Goal: Task Accomplishment & Management: Manage account settings

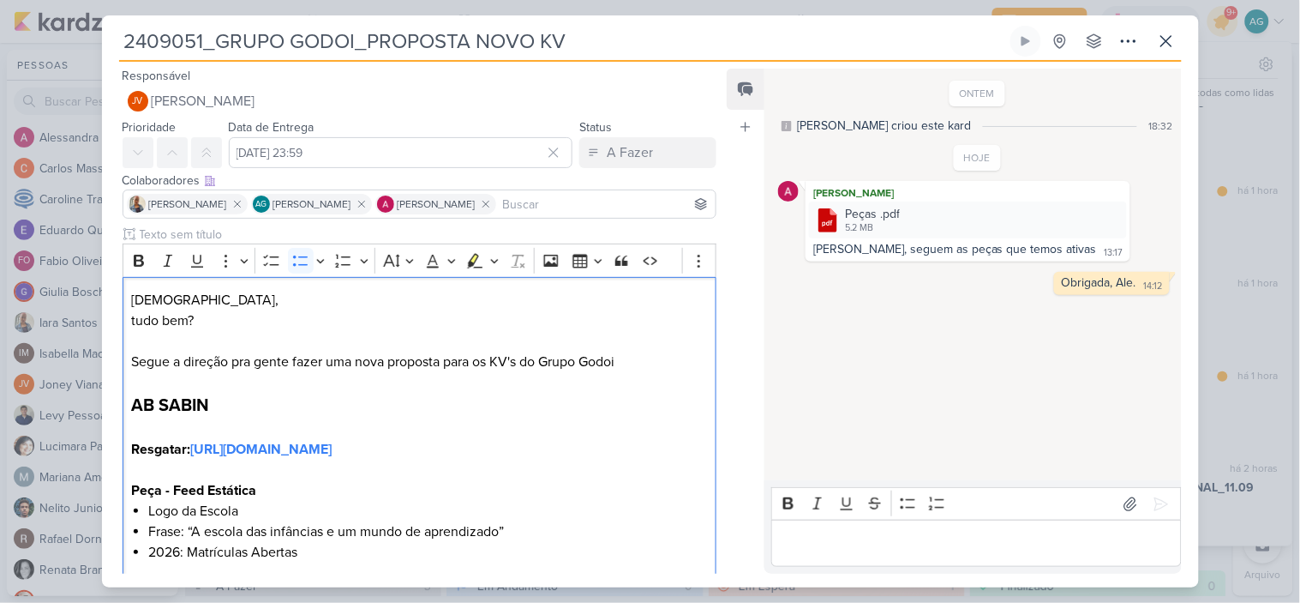
click at [864, 549] on p "Editor editing area: main" at bounding box center [977, 543] width 392 height 21
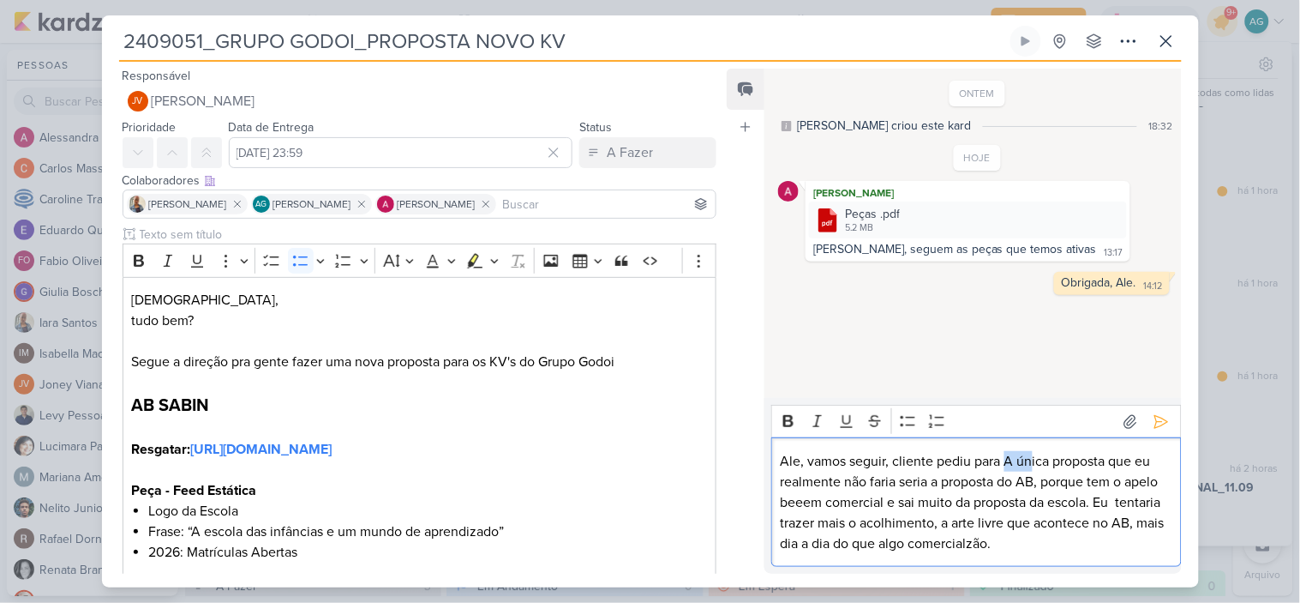
drag, startPoint x: 1006, startPoint y: 457, endPoint x: 1032, endPoint y: 457, distance: 25.7
click at [1032, 457] on p "Ale, vamos seguir, cliente pediu para A única proposta que eu realmente não far…" at bounding box center [977, 502] width 392 height 103
click at [997, 475] on p "Ale, vamos seguir, cliente pediu para A única proposta que eu realmente não far…" at bounding box center [977, 502] width 392 height 103
click at [938, 457] on p "Ale, vamos seguir, cliente pediu para A única proposta que eu realmente não far…" at bounding box center [977, 502] width 392 height 103
drag, startPoint x: 1150, startPoint y: 459, endPoint x: 1014, endPoint y: 477, distance: 137.4
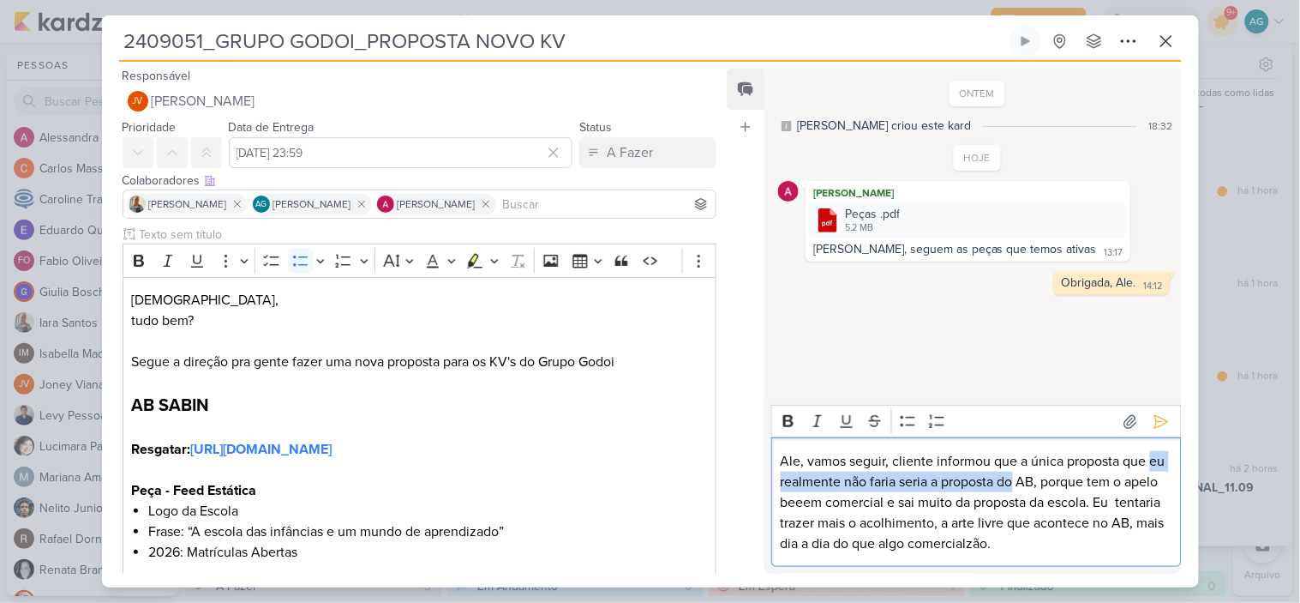
click at [1014, 477] on p "Ale, vamos seguir, cliente informou que a única proposta que eu realmente não f…" at bounding box center [977, 502] width 392 height 103
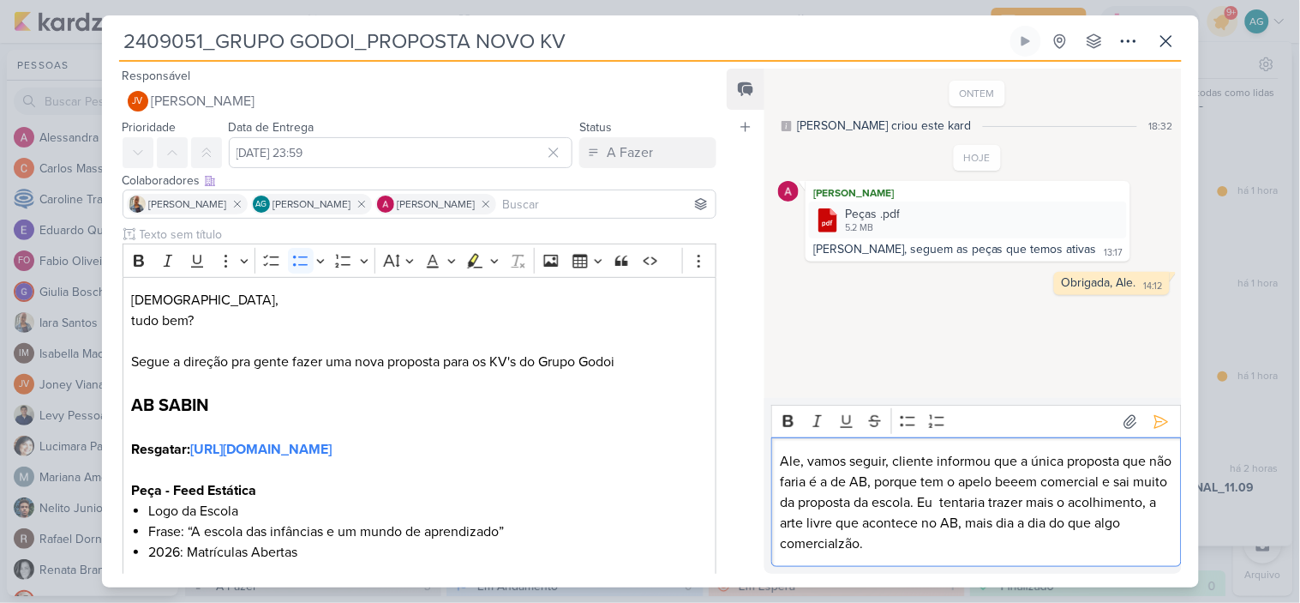
click at [1047, 478] on p "Ale, vamos seguir, cliente informou que a única proposta que não faria é a de A…" at bounding box center [977, 502] width 392 height 103
drag, startPoint x: 979, startPoint y: 482, endPoint x: 1066, endPoint y: 478, distance: 86.6
click at [1066, 478] on p "Ale, vamos seguir, cliente informou que a única proposta que não faria é a de A…" at bounding box center [977, 502] width 392 height 103
click at [785, 503] on p "Ale, vamos seguir, cliente informou que a única proposta que não faria é a de A…" at bounding box center [977, 502] width 392 height 103
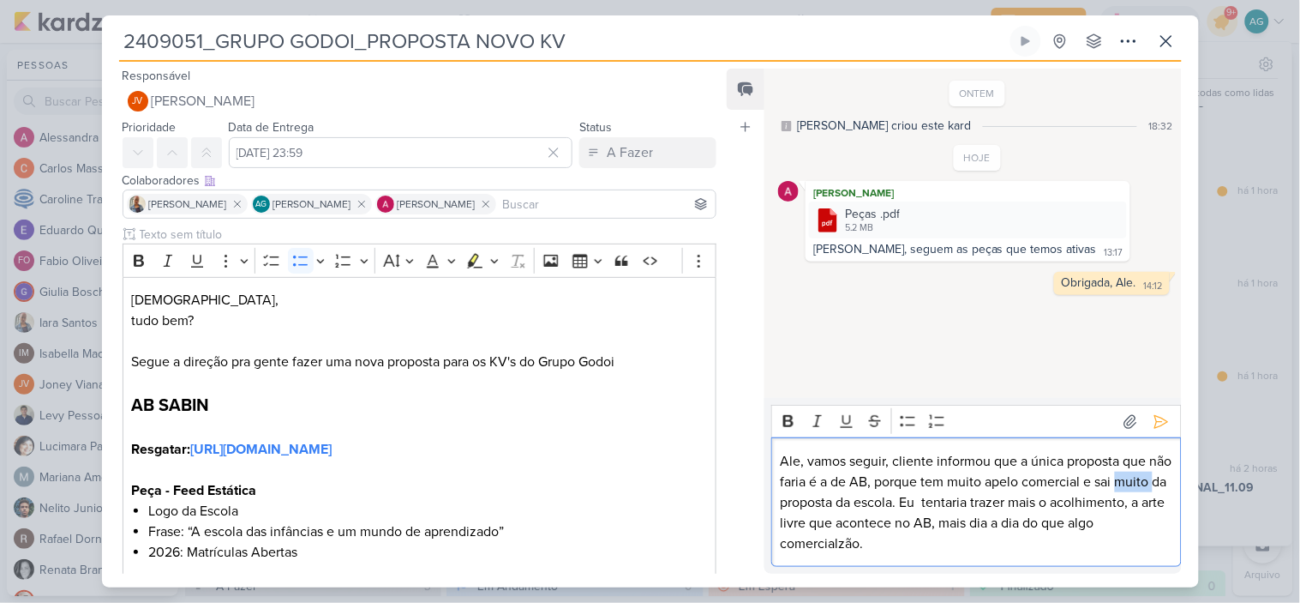
click at [785, 503] on p "Ale, vamos seguir, cliente informou que a única proposta que não faria é a de A…" at bounding box center [977, 502] width 392 height 103
drag, startPoint x: 904, startPoint y: 501, endPoint x: 944, endPoint y: 503, distance: 39.5
click at [944, 503] on p "Ale, vamos seguir, cliente informou que a única proposta que não faria é a de A…" at bounding box center [977, 502] width 392 height 103
click at [1008, 510] on p "Ale, vamos seguir, cliente informou que a única proposta que não faria é a de A…" at bounding box center [977, 502] width 392 height 103
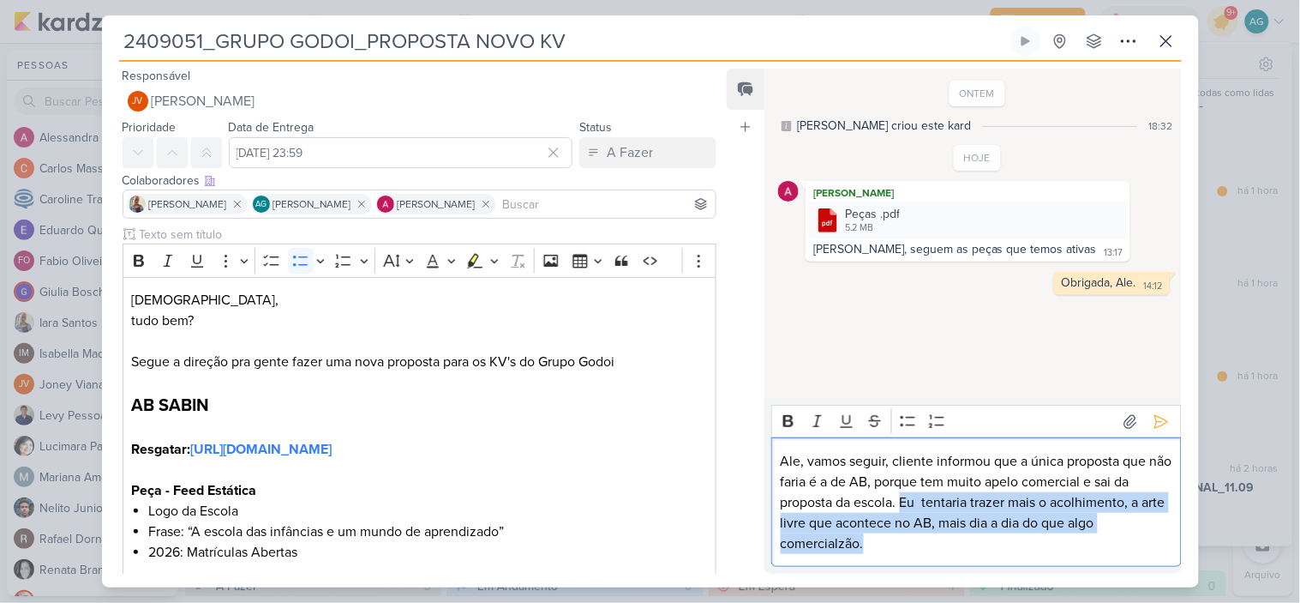
drag, startPoint x: 904, startPoint y: 501, endPoint x: 996, endPoint y: 536, distance: 99.0
click at [996, 536] on p "Ale, vamos seguir, cliente informou que a única proposta que não faria é a de A…" at bounding box center [977, 502] width 392 height 103
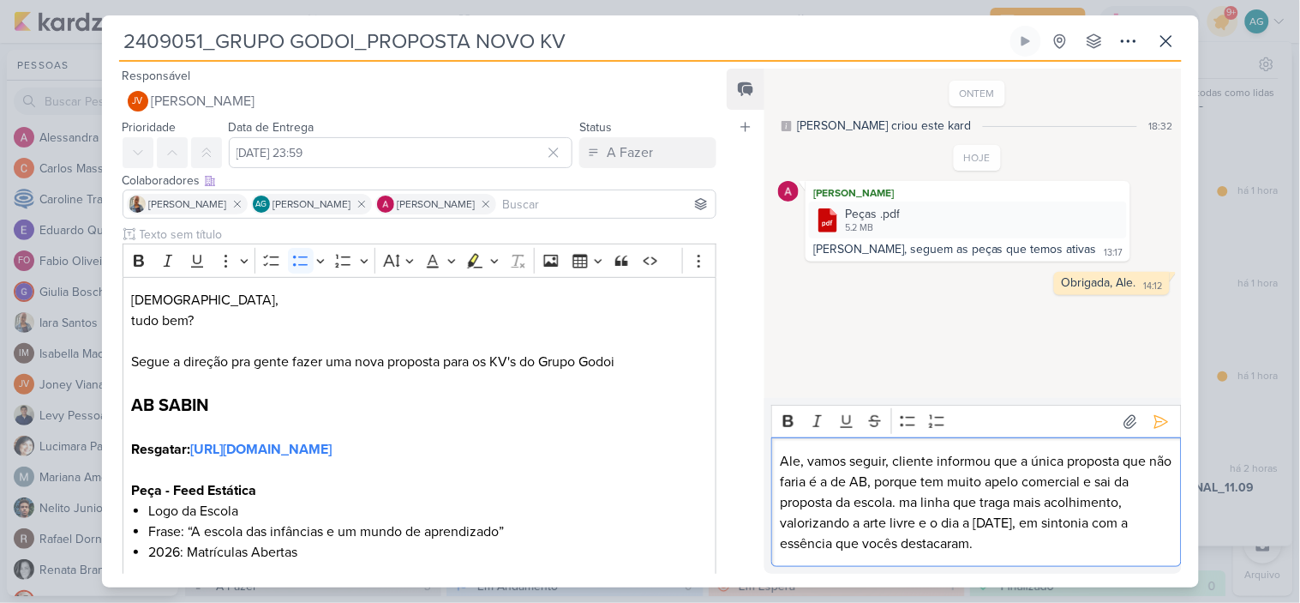
click at [914, 507] on p "Ale, vamos seguir, cliente informou que a única proposta que não faria é a de A…" at bounding box center [977, 502] width 392 height 103
drag, startPoint x: 1135, startPoint y: 523, endPoint x: 1145, endPoint y: 544, distance: 23.8
click at [1145, 544] on p "Ale, vamos seguir, cliente informou que a única proposta que não faria é a de A…" at bounding box center [977, 502] width 392 height 103
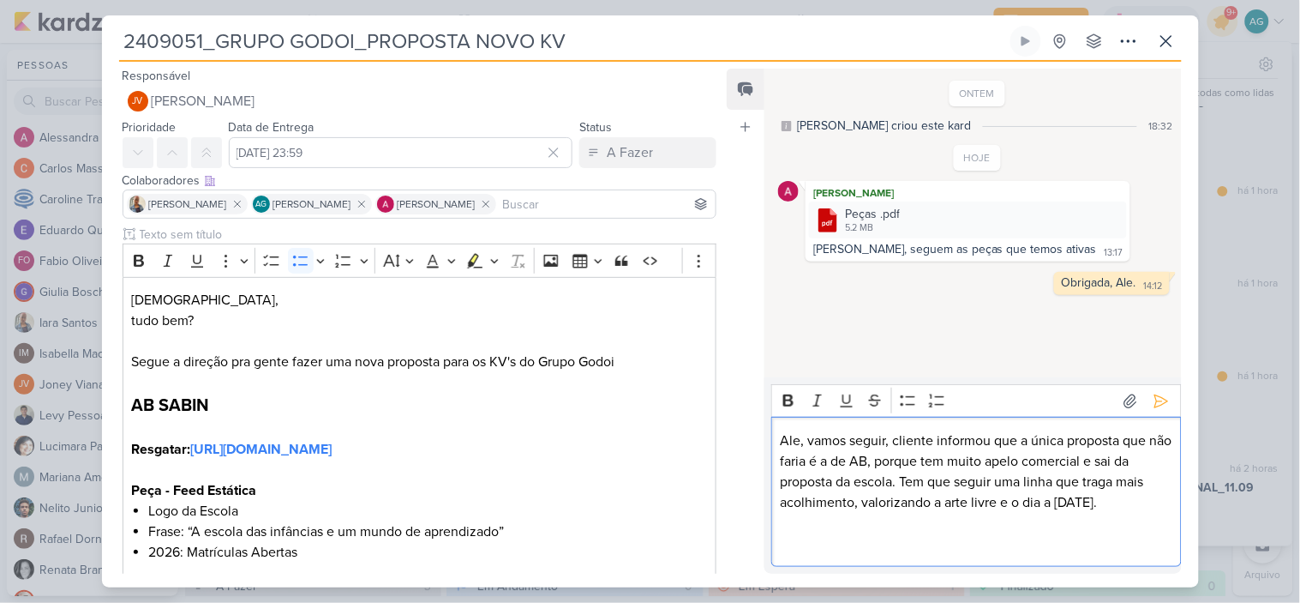
click at [892, 439] on p "Ale, vamos seguir, cliente informou que a única proposta que não faria é a de A…" at bounding box center [977, 471] width 392 height 82
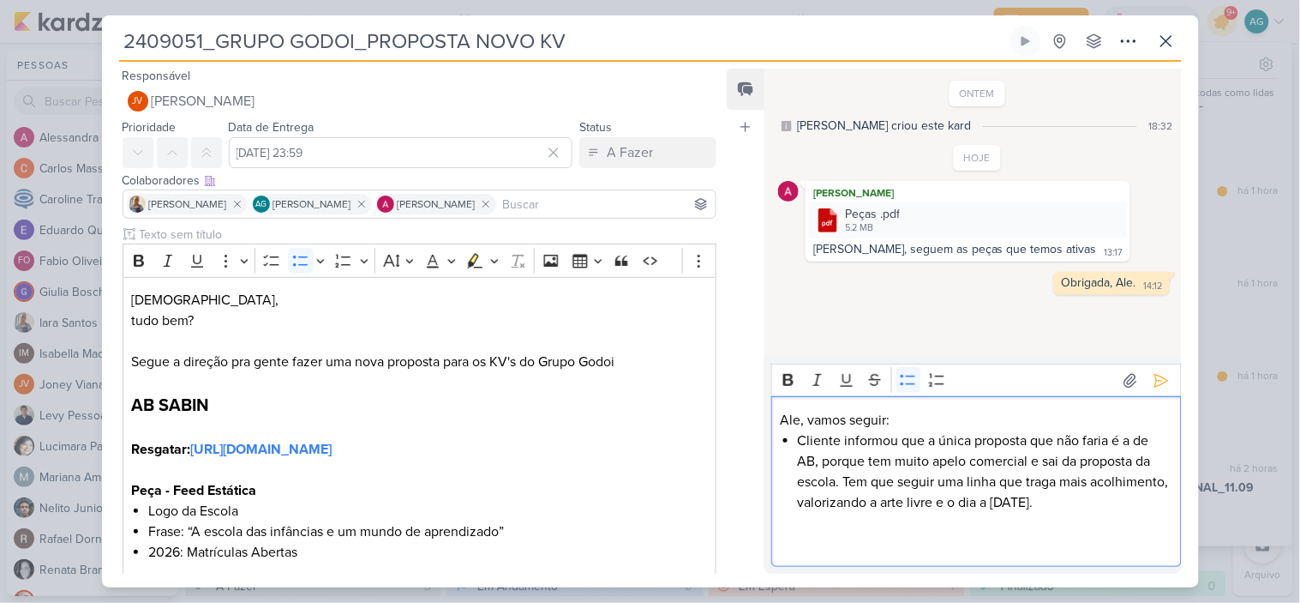
click at [809, 459] on li "Cliente informou que a única proposta que não faria é a de AB, porque tem muito…" at bounding box center [985, 471] width 375 height 82
click at [785, 381] on icon "Editor toolbar" at bounding box center [788, 379] width 17 height 17
click at [946, 486] on li "Cliente informou que a única proposta que não faria é a de AB , porque tem muit…" at bounding box center [985, 471] width 375 height 82
click at [847, 481] on li "Cliente informou que a única proposta que não faria é a de AB , porque tem muit…" at bounding box center [985, 471] width 375 height 82
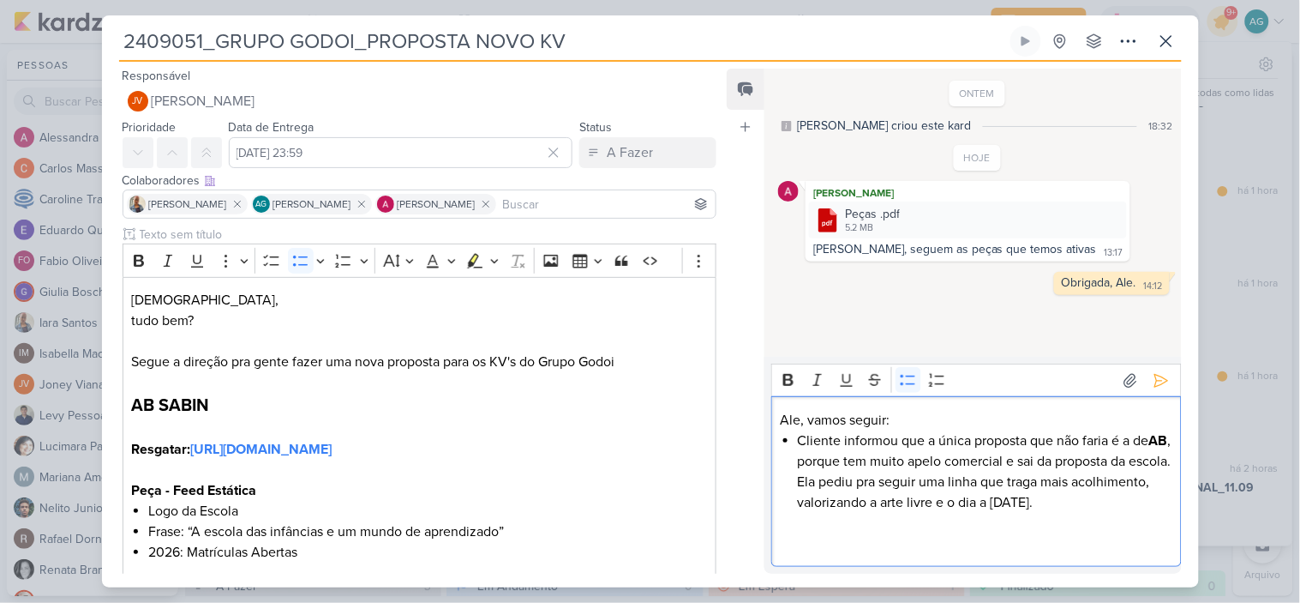
click at [1164, 503] on li "Cliente informou que a única proposta que não faria é a de AB , porque tem muit…" at bounding box center [985, 471] width 375 height 82
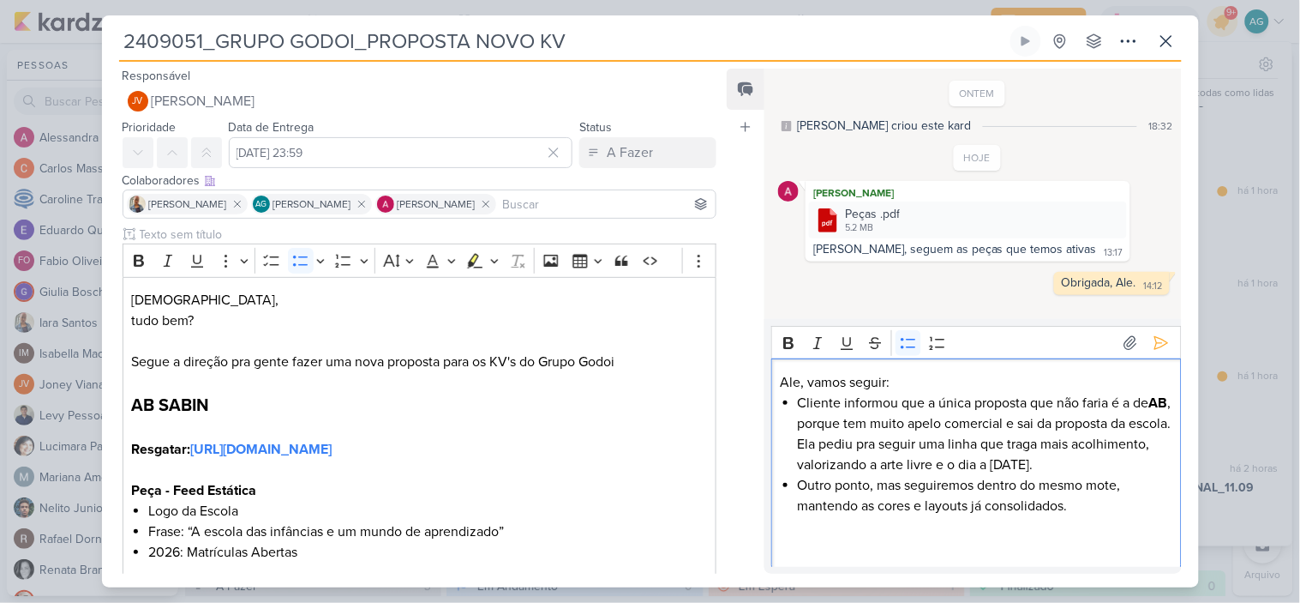
click at [885, 483] on li "Outro ponto, mas seguiremos dentro do mesmo mote, mantendo as cores e layouts j…" at bounding box center [985, 495] width 375 height 41
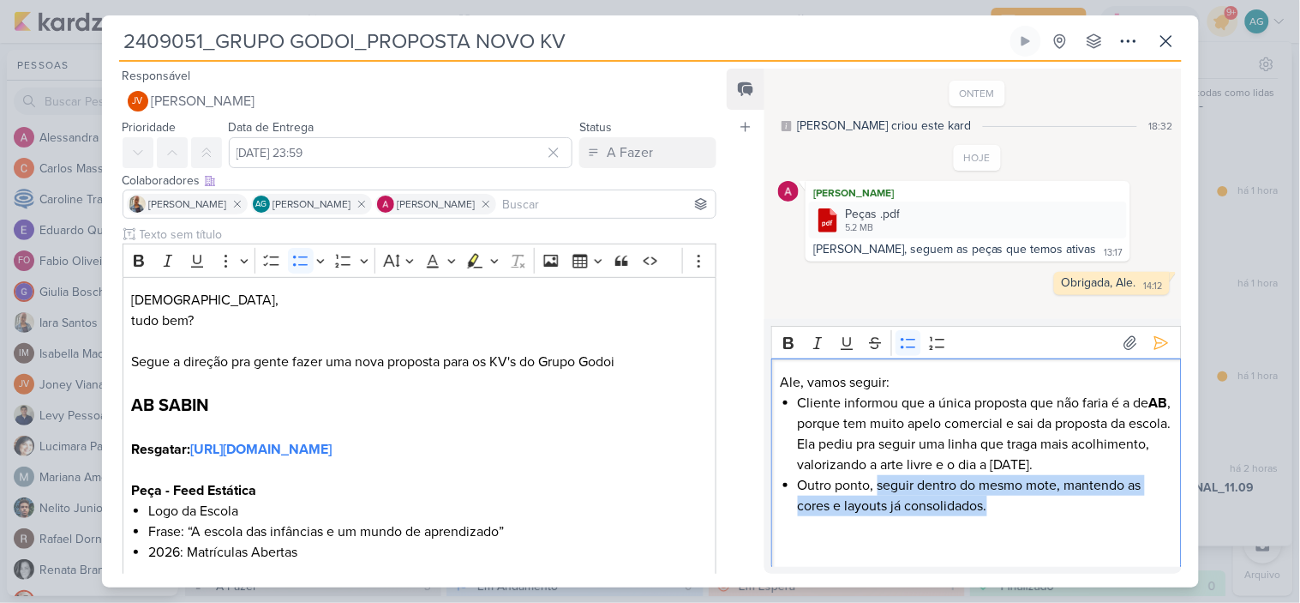
drag, startPoint x: 877, startPoint y: 484, endPoint x: 1025, endPoint y: 506, distance: 149.8
click at [1025, 506] on li "Outro ponto, seguir dentro do mesmo mote, mantendo as cores e layouts já consol…" at bounding box center [985, 495] width 375 height 41
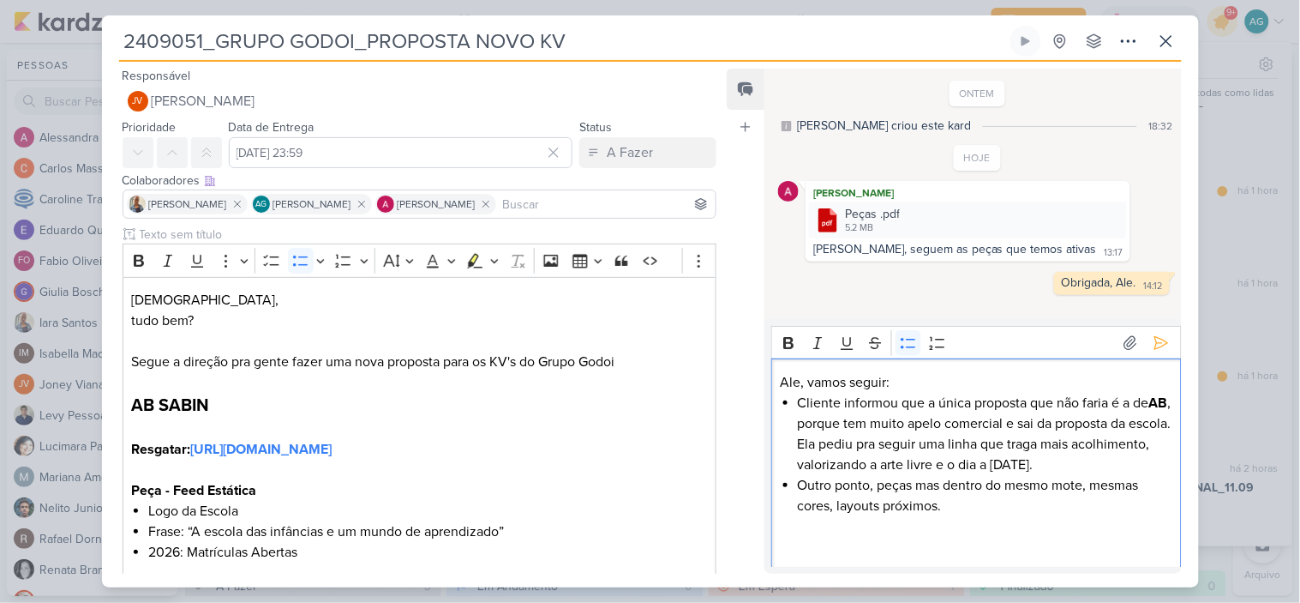
click at [879, 484] on li "Outro ponto, peças mas dentro do mesmo mote, mesmas cores, layouts próximos." at bounding box center [985, 495] width 375 height 41
click at [935, 486] on li "Outro ponto, as peças mas dentro do mesmo mote, mesmas cores, layouts próximos." at bounding box center [985, 495] width 375 height 41
click at [890, 502] on li "Outro ponto, as peças devem estar dentro do mesmo mote, mesmas cores, layouts p…" at bounding box center [985, 495] width 375 height 41
click at [1060, 509] on li "Outro ponto, as peças devem estar dentro do mesmo mote, mesmas cores e layouts …" at bounding box center [985, 495] width 375 height 41
click at [902, 380] on p "Ale, vamos seguir:" at bounding box center [977, 382] width 392 height 21
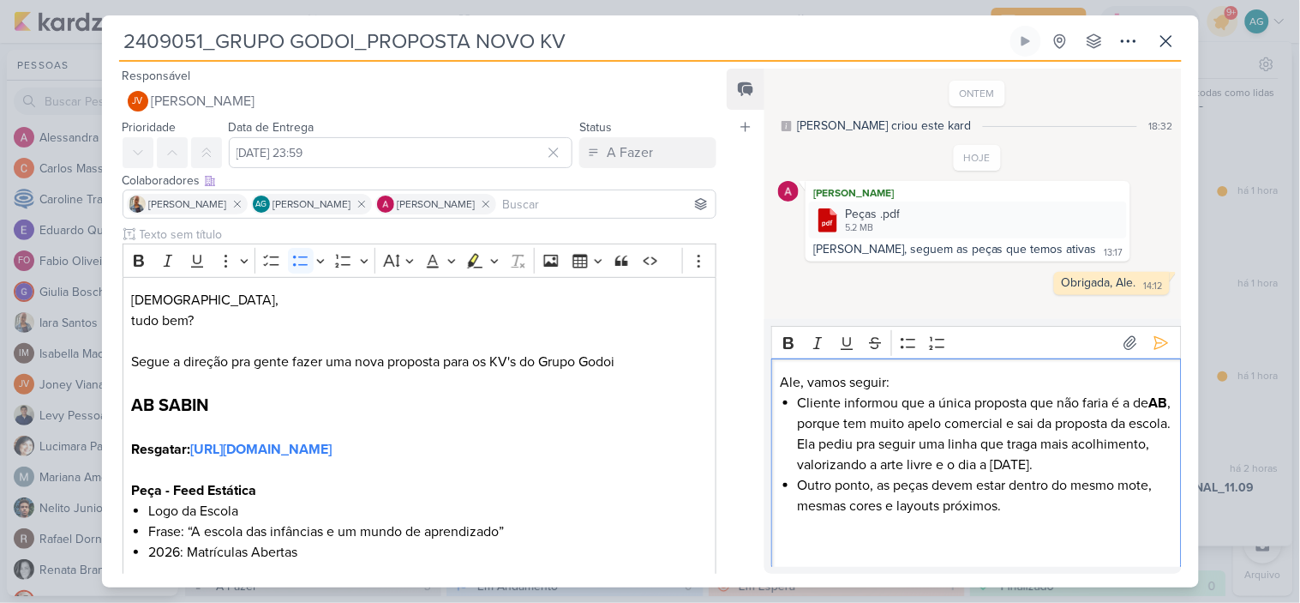
click at [798, 399] on li "Cliente informou que a única proposta que não faria é a de AB , porque tem muit…" at bounding box center [985, 434] width 375 height 82
click at [916, 378] on p "Ale, vamos seguir:" at bounding box center [977, 382] width 392 height 21
drag, startPoint x: 1083, startPoint y: 377, endPoint x: 780, endPoint y: 379, distance: 302.6
click at [780, 379] on div "Ale, vamos seguir com essas ressalvas da cliente. Cliente informou que a única …" at bounding box center [976, 464] width 410 height 212
copy p "Ale, vamos seguir com essas ressalvas da cliente."
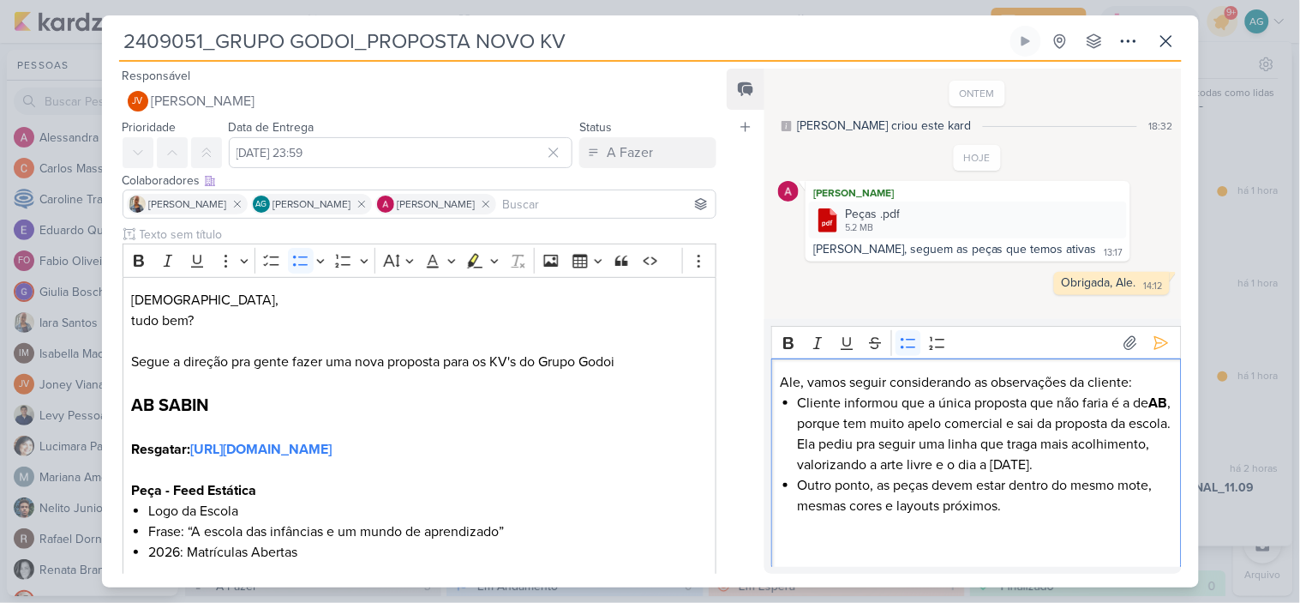
click at [1069, 502] on li "Outro ponto, as peças devem estar dentro do mesmo mote, mesmas cores e layouts …" at bounding box center [985, 495] width 375 height 41
click at [795, 527] on div "Ale, vamos seguir considerando as observações da cliente: Cliente informou que …" at bounding box center [976, 474] width 410 height 232
click at [799, 525] on li "Obrigada" at bounding box center [985, 526] width 375 height 21
click at [780, 525] on div "Ale, vamos seguir considerando as observações da cliente: Cliente informou que …" at bounding box center [976, 474] width 410 height 232
click at [781, 525] on div "Ale, vamos seguir considerando as observações da cliente: Cliente informou que …" at bounding box center [976, 474] width 410 height 232
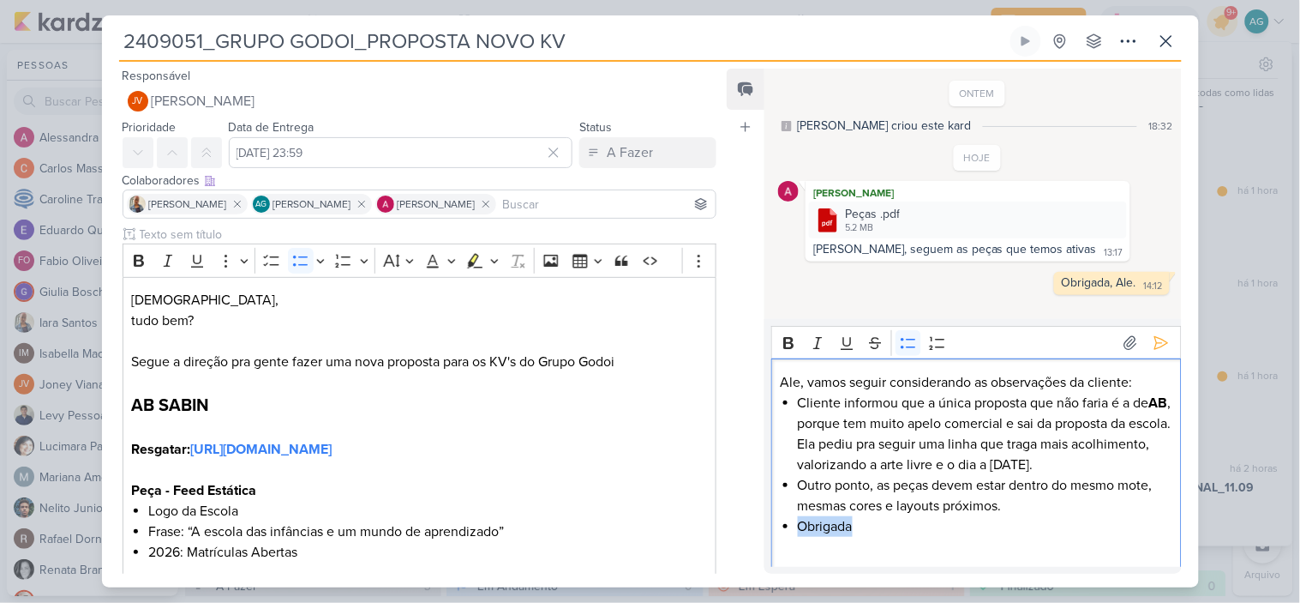
click at [792, 531] on div "Ale, vamos seguir considerando as observações da cliente: Cliente informou que …" at bounding box center [976, 474] width 410 height 232
click at [912, 537] on p "Editor editing area: main" at bounding box center [977, 547] width 392 height 21
click at [1161, 344] on icon at bounding box center [1161, 342] width 17 height 17
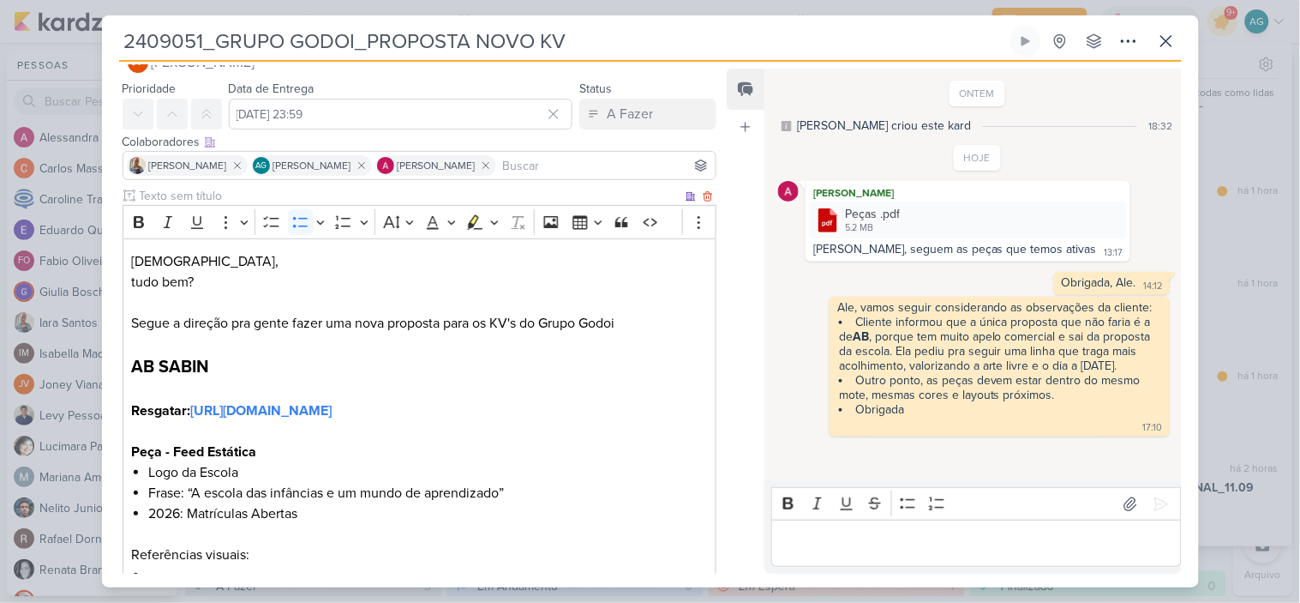
scroll to position [190, 0]
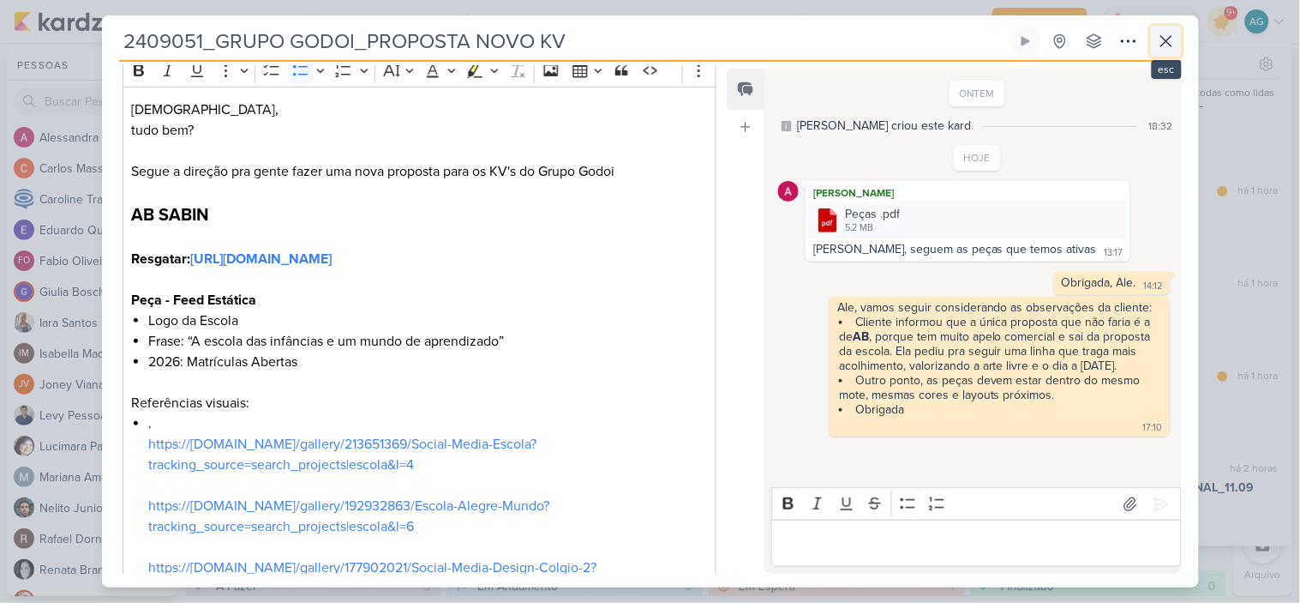
click at [1169, 43] on icon at bounding box center [1166, 41] width 21 height 21
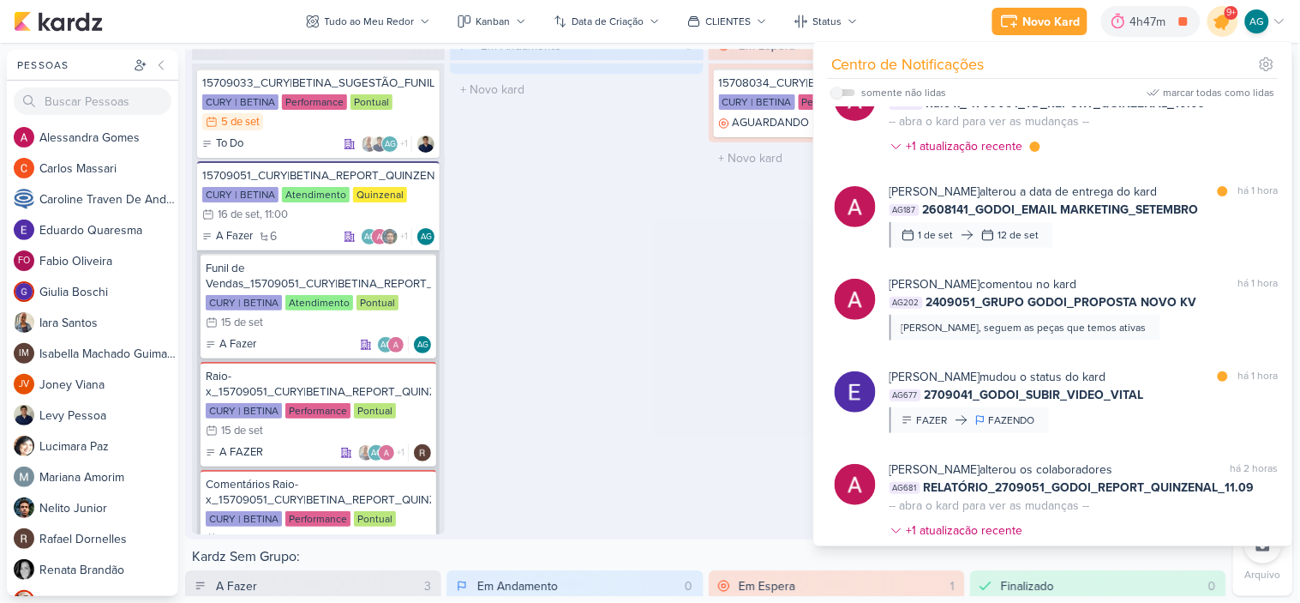
click at [1227, 21] on icon at bounding box center [1223, 21] width 21 height 21
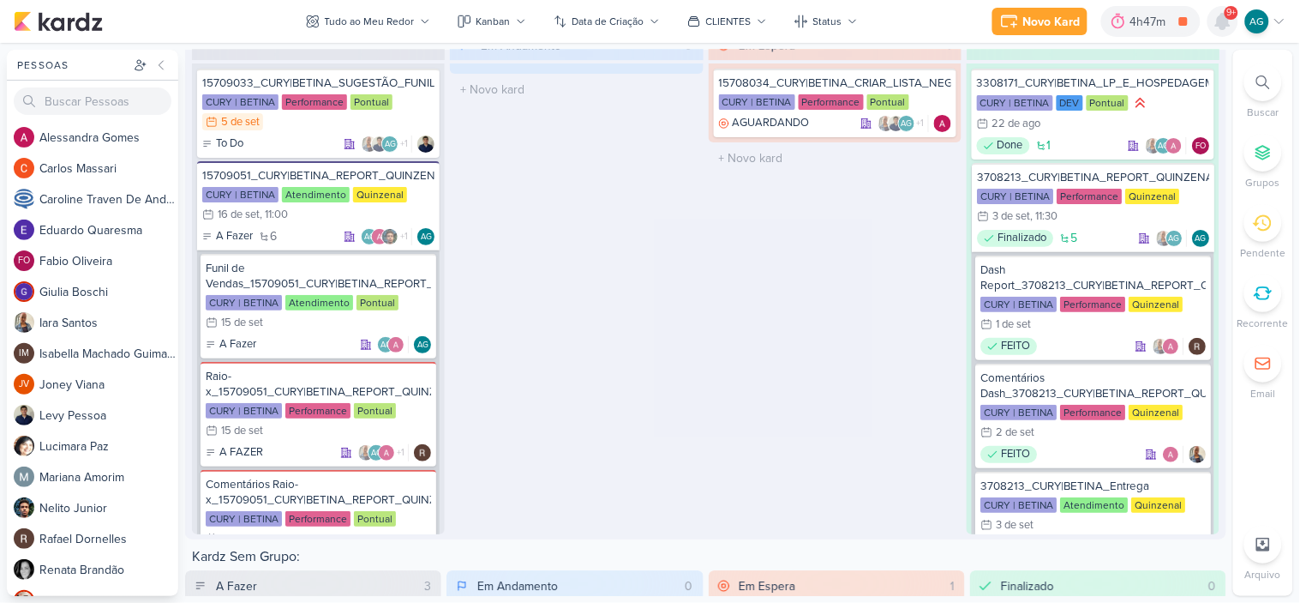
click at [1227, 30] on icon at bounding box center [1223, 21] width 21 height 21
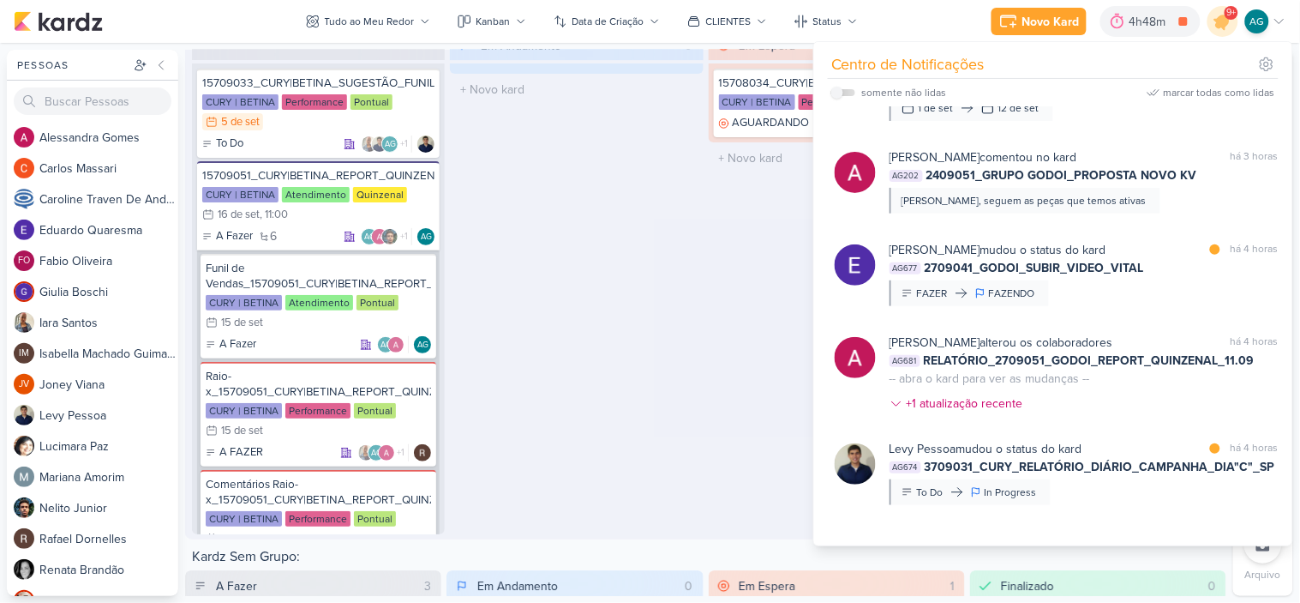
scroll to position [1714, 0]
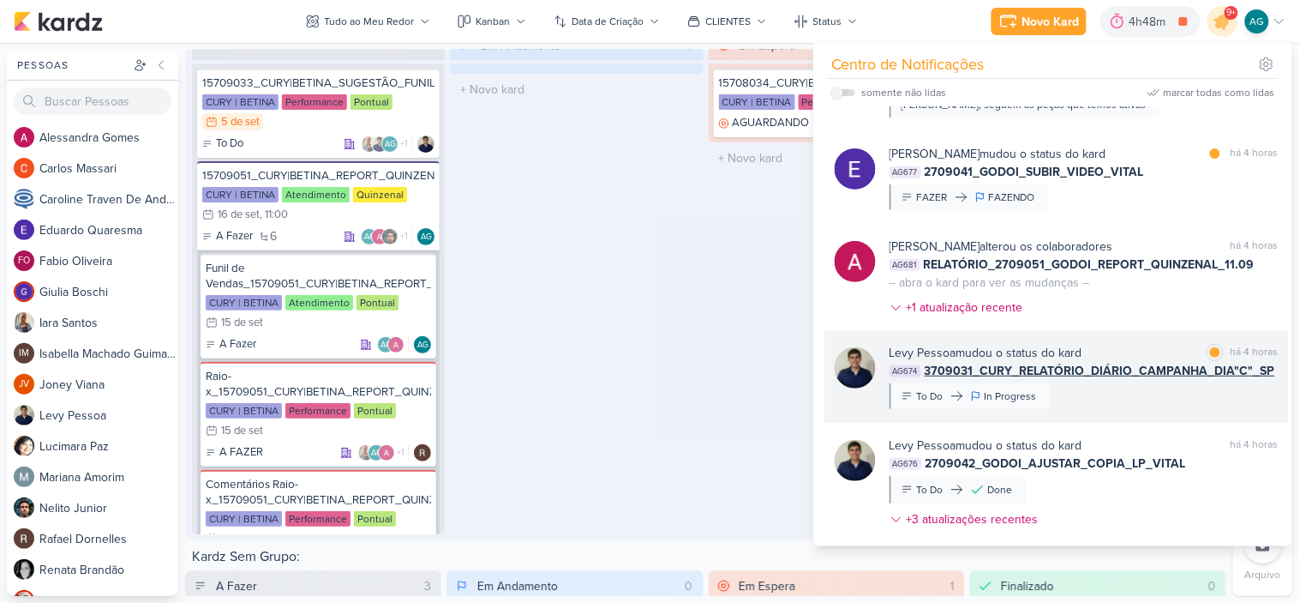
click at [1143, 399] on div "[PERSON_NAME] mudou o status do kard marcar como lida há 4 horas AG674 3709031_…" at bounding box center [1084, 376] width 389 height 65
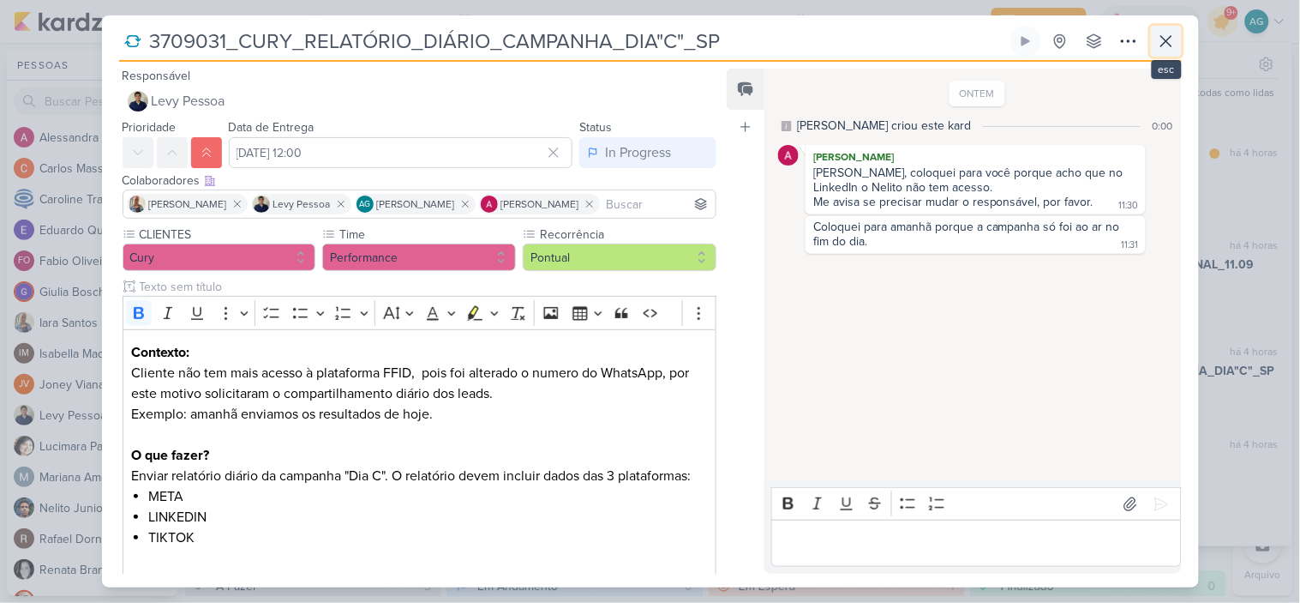
click at [1173, 46] on icon at bounding box center [1166, 41] width 21 height 21
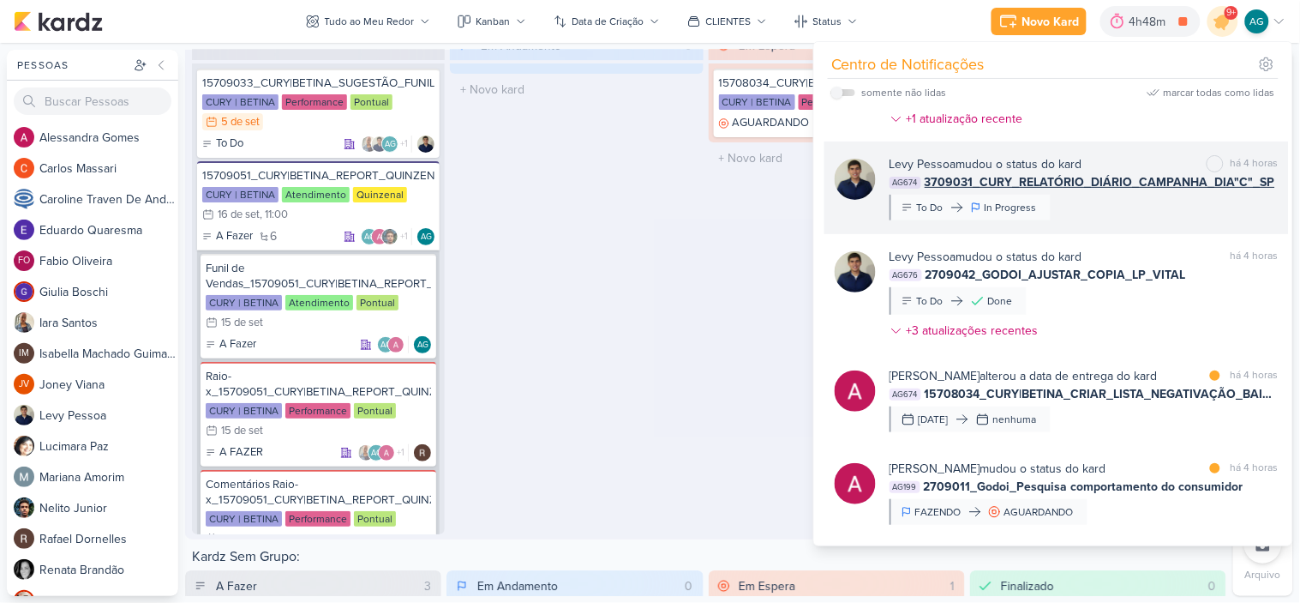
scroll to position [1905, 0]
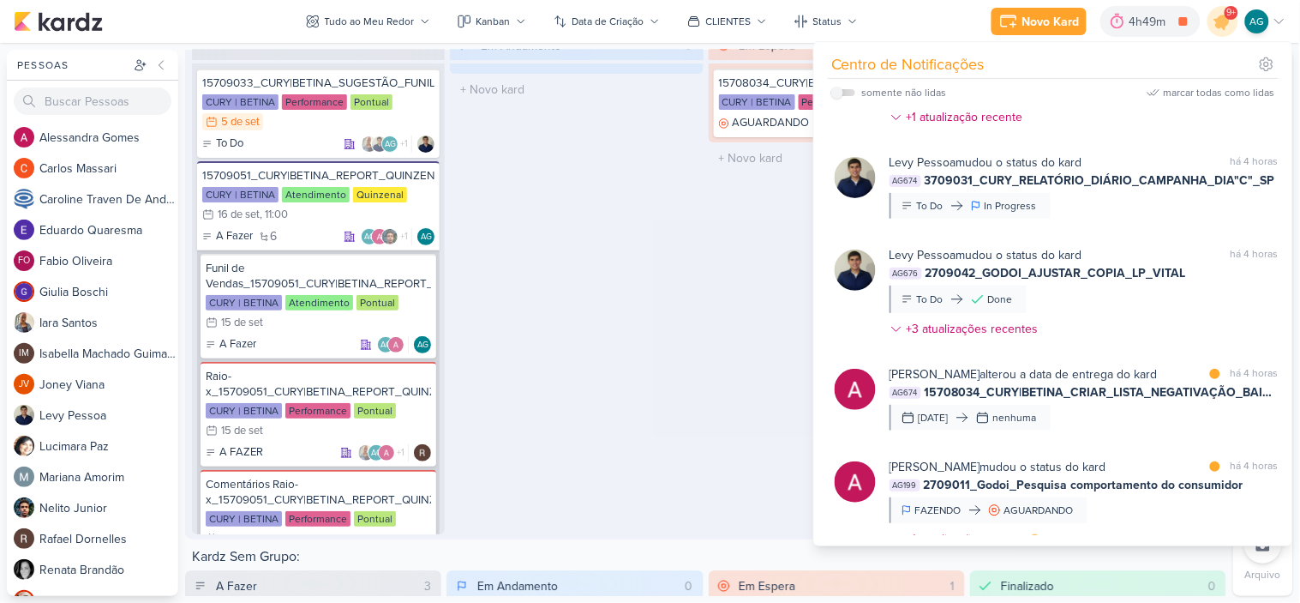
click at [545, 334] on div "Em Andamento 0 O título do kard deve ter menos que 100 caracteres" at bounding box center [576, 281] width 253 height 505
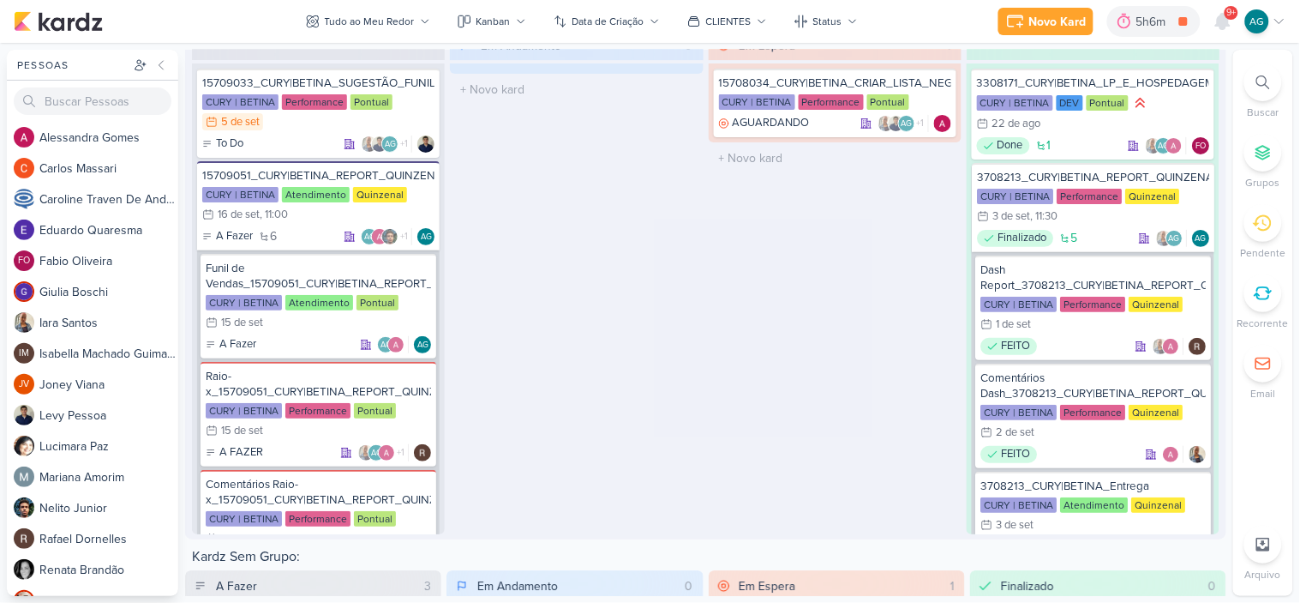
click at [1264, 81] on icon at bounding box center [1264, 82] width 14 height 14
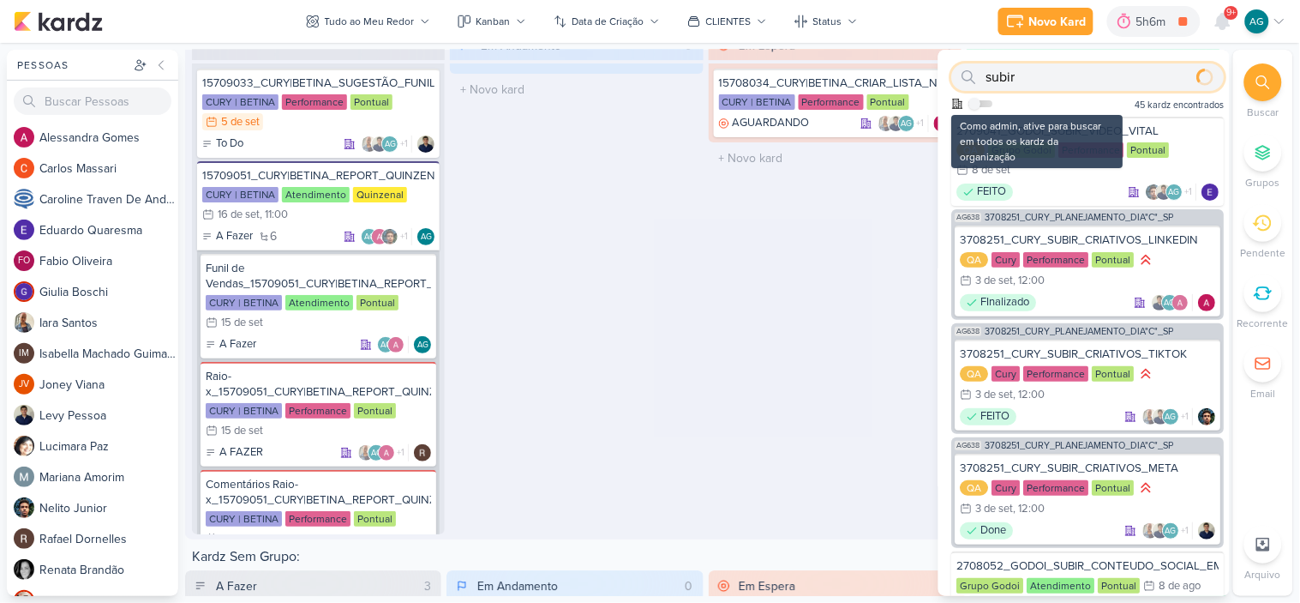
scroll to position [0, 0]
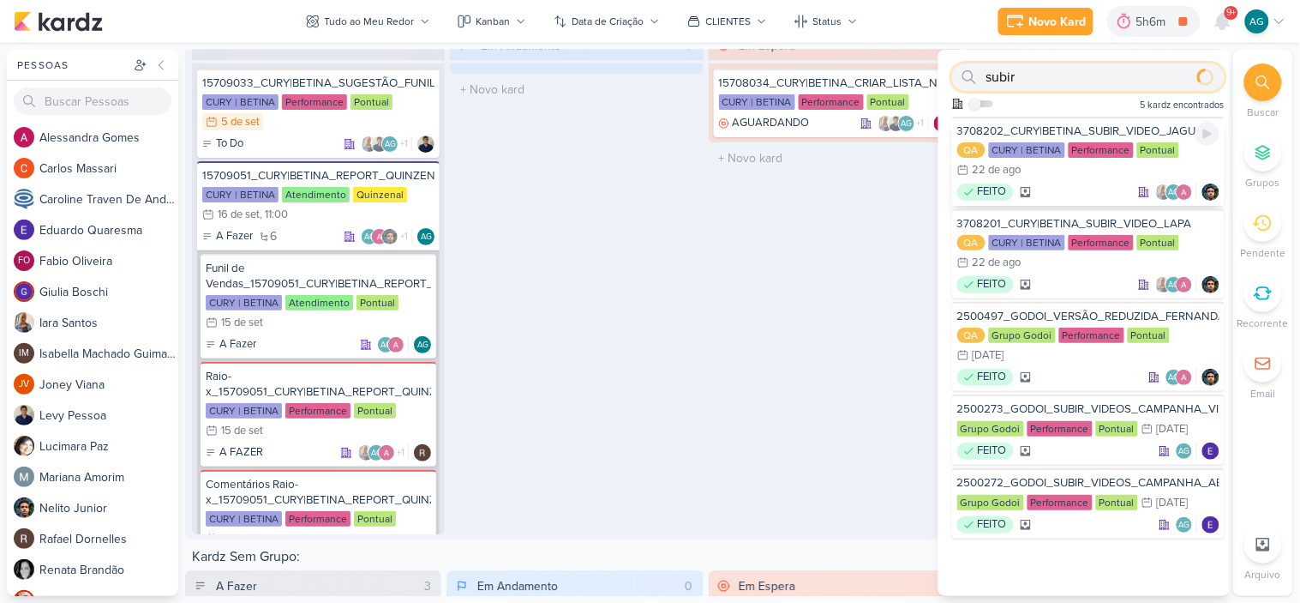
type input "subir"
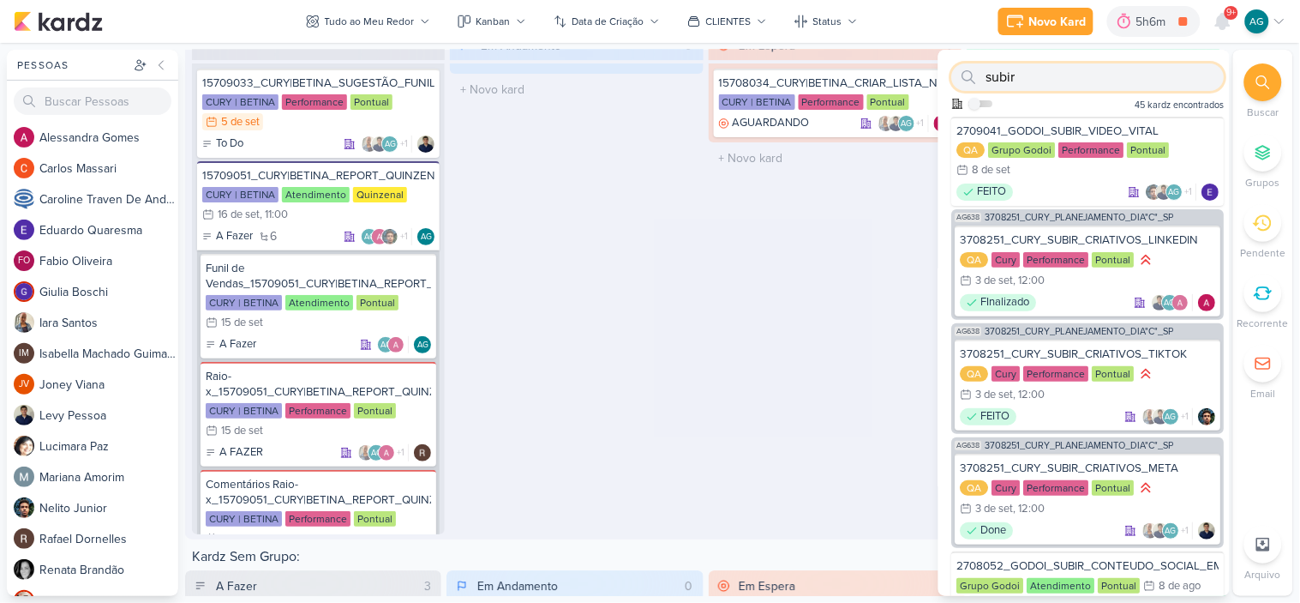
click at [1054, 78] on input "subir" at bounding box center [1088, 76] width 273 height 27
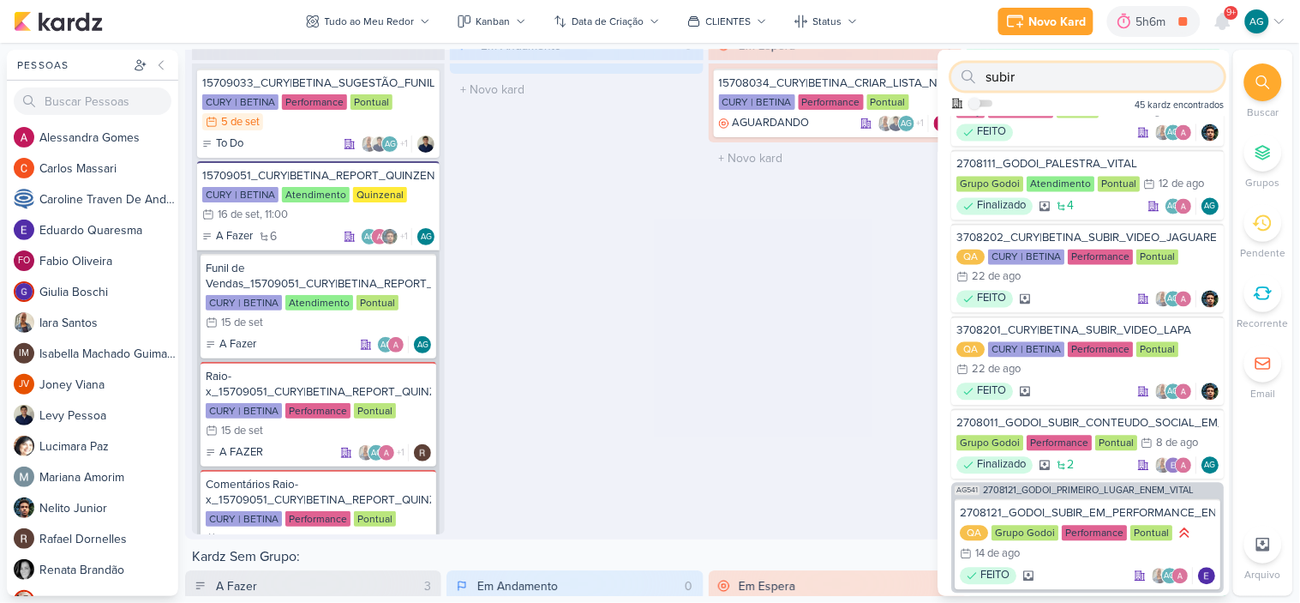
scroll to position [675, 0]
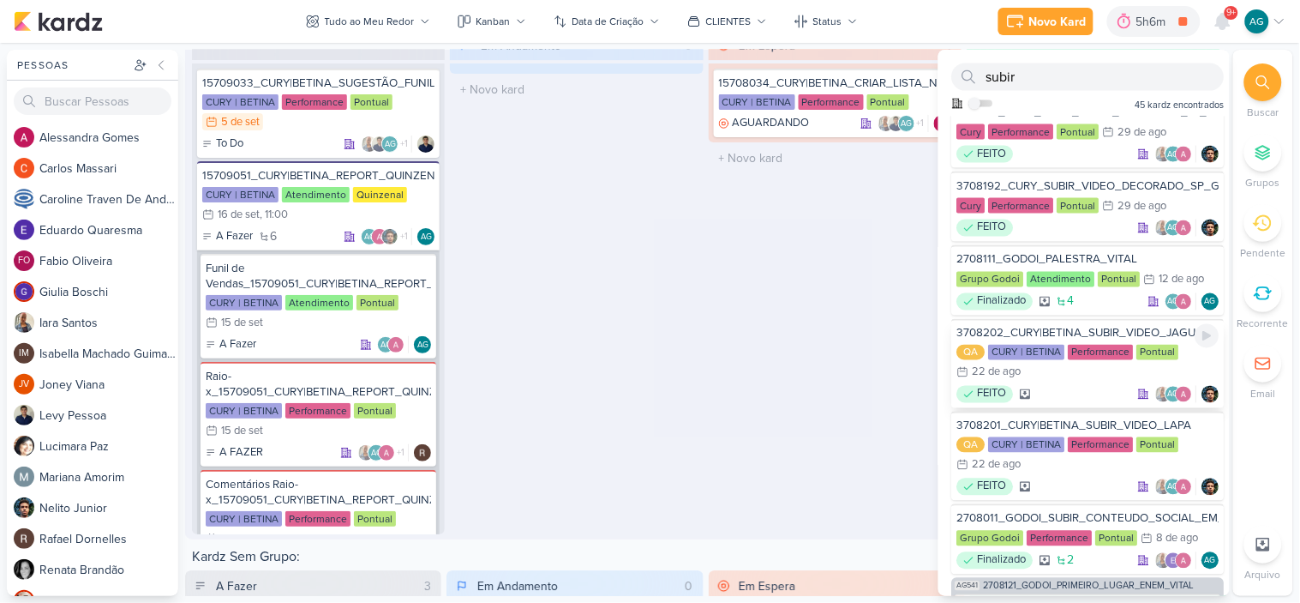
click at [1090, 386] on div "FEITO AG" at bounding box center [1089, 394] width 262 height 17
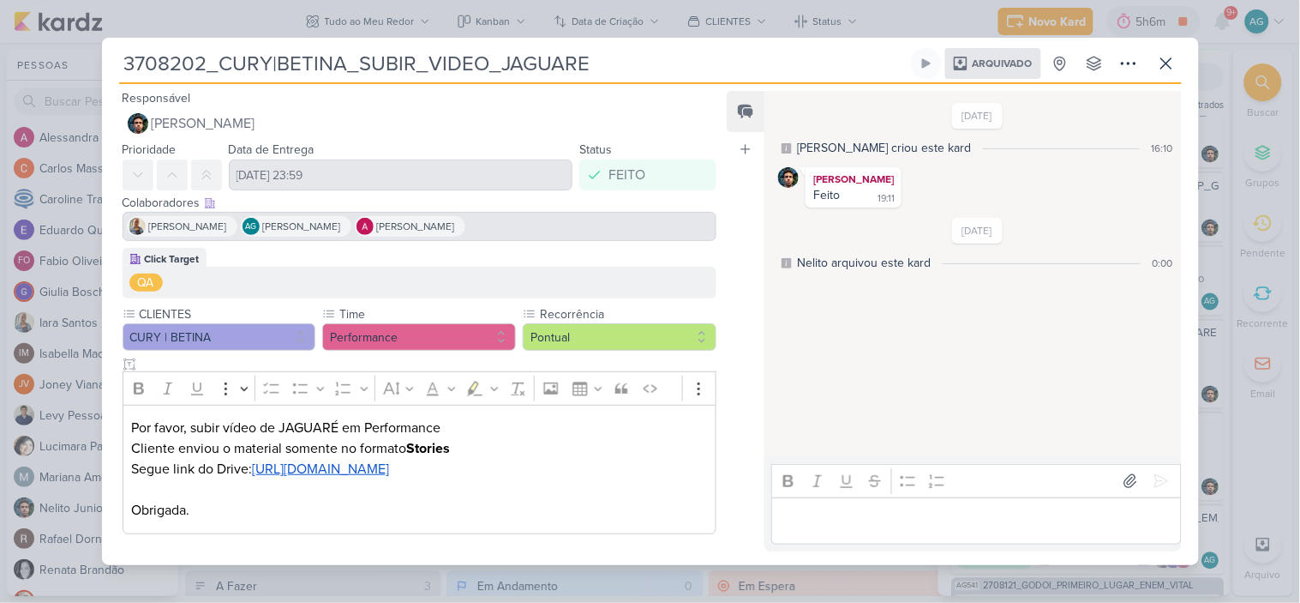
click at [389, 476] on u "[URL][DOMAIN_NAME]" at bounding box center [320, 468] width 137 height 17
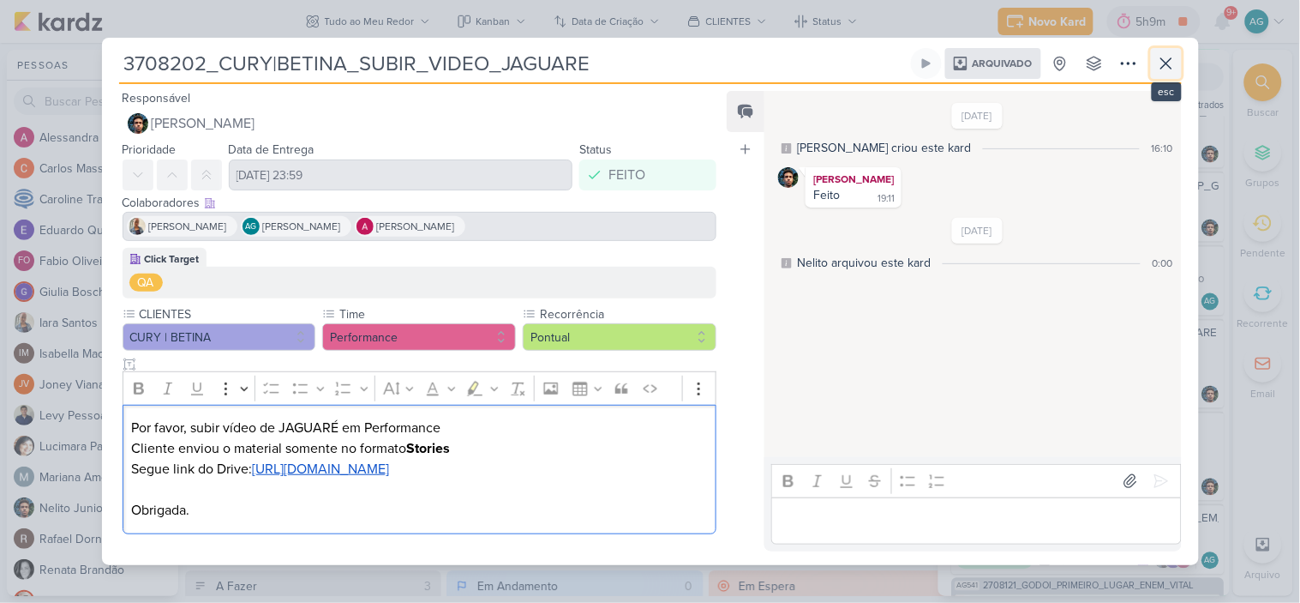
click at [1168, 53] on icon at bounding box center [1166, 63] width 21 height 21
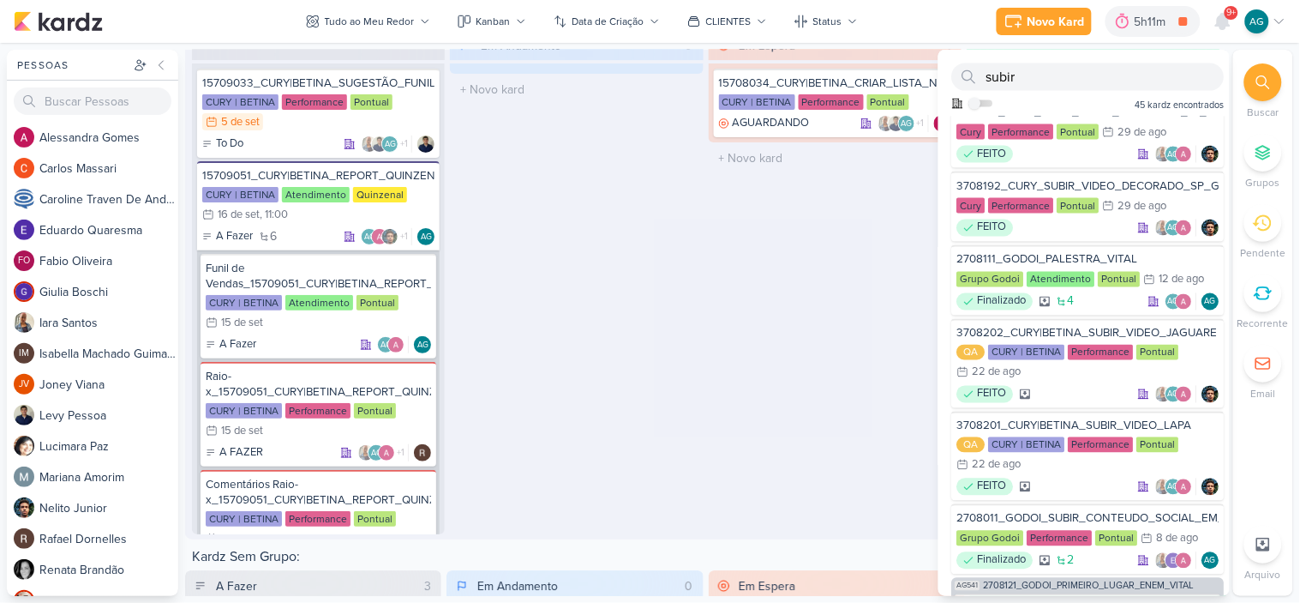
click at [734, 311] on div "Em Espera 1 15708034_CURY|BETINA_CRIAR_LISTA_NEGATIVAÇÃO_BAIRROS CURY | BETINA …" at bounding box center [835, 281] width 253 height 505
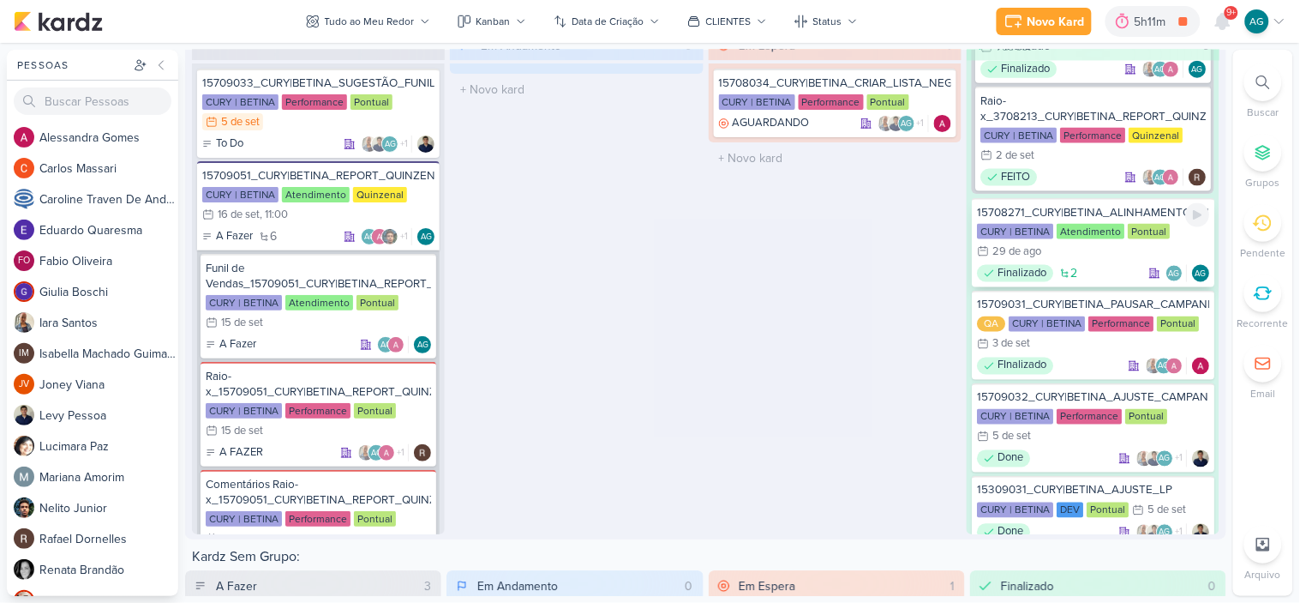
scroll to position [609, 0]
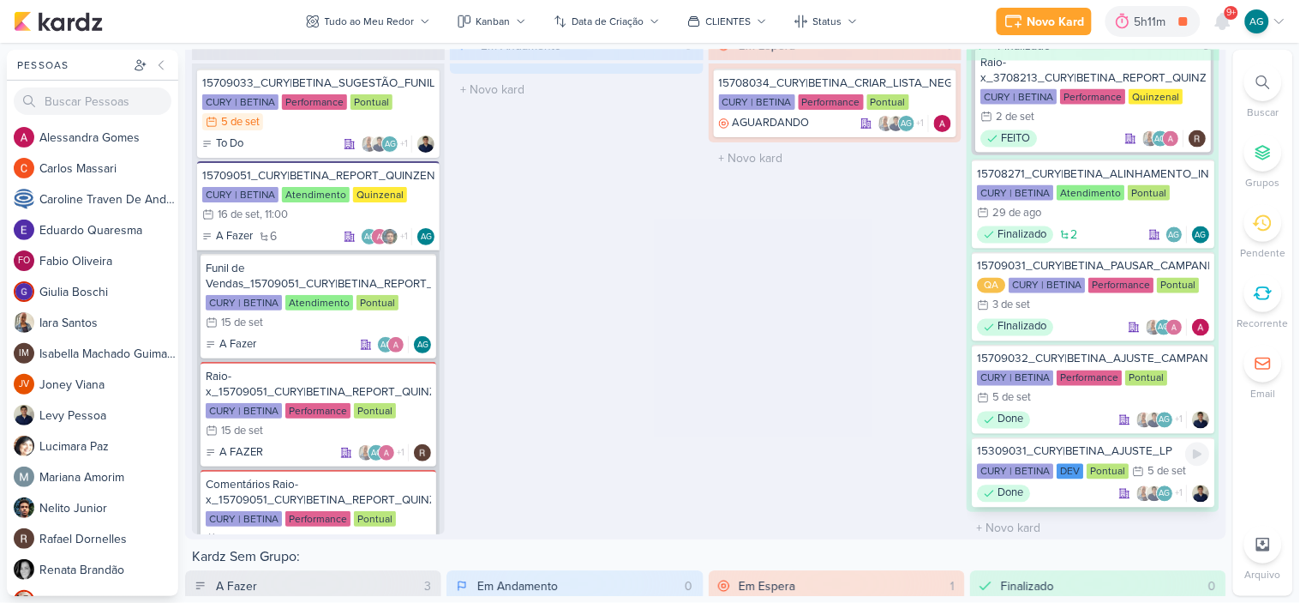
click at [1092, 444] on div "15309031_CURY|BETINA_AJUSTE_LP" at bounding box center [1093, 450] width 232 height 15
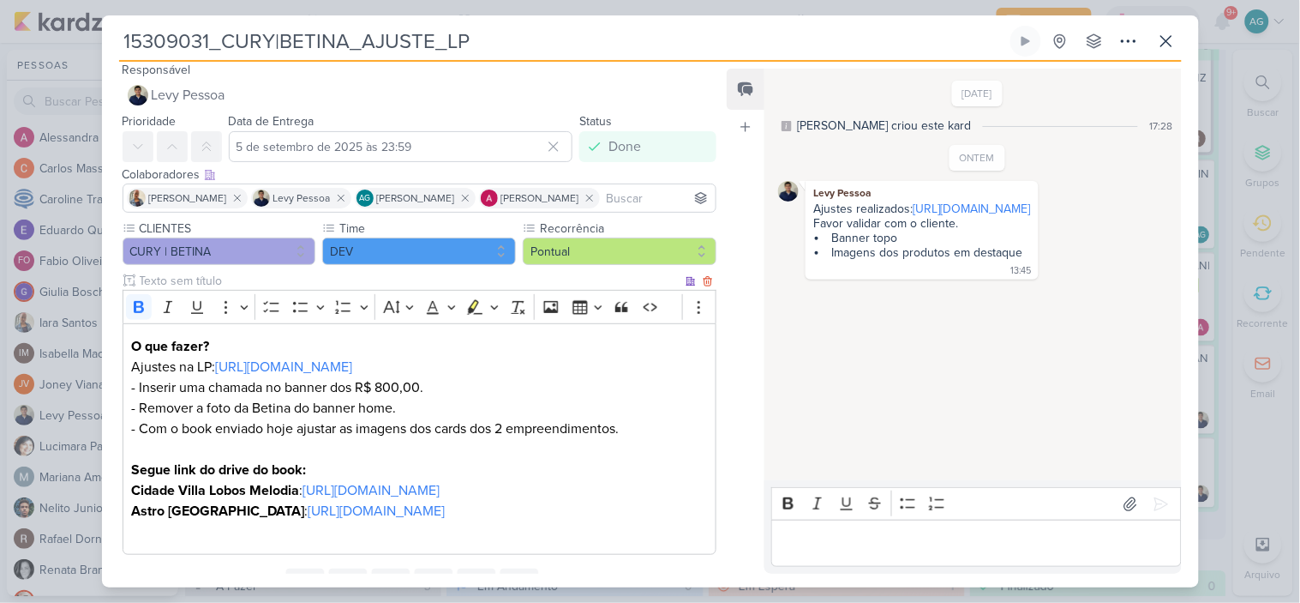
scroll to position [0, 0]
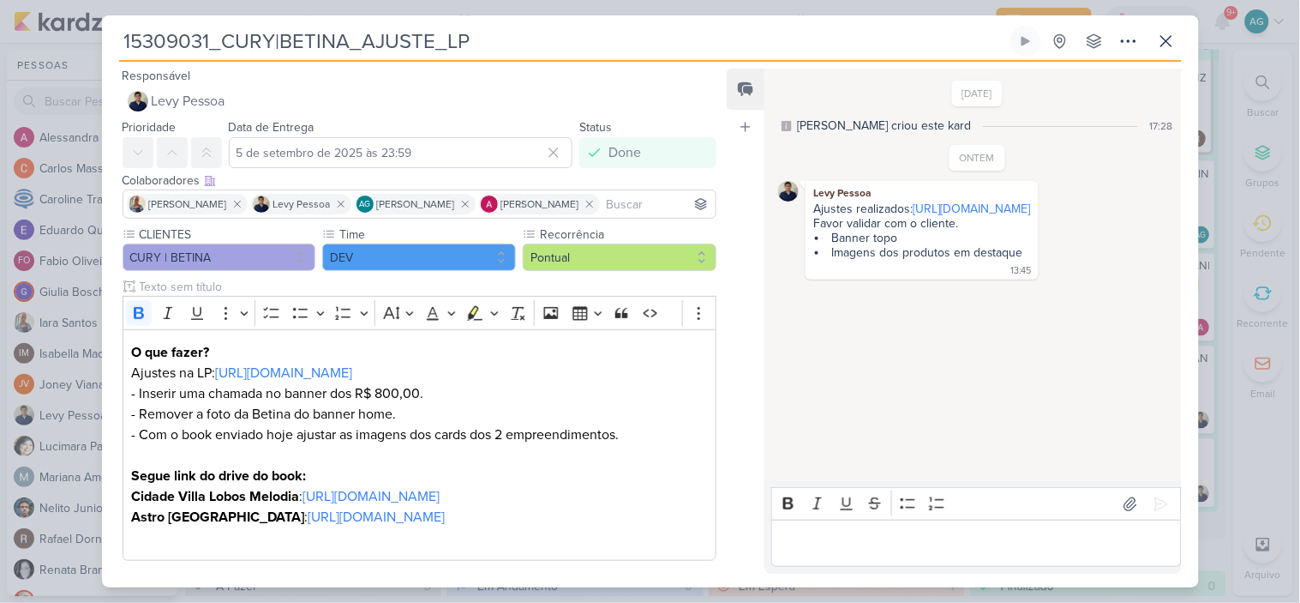
drag, startPoint x: 506, startPoint y: 37, endPoint x: 93, endPoint y: 45, distance: 413.3
click at [93, 45] on div "15309031_CURY|BETINA_AJUSTE_LP Criado por mim" at bounding box center [650, 301] width 1300 height 603
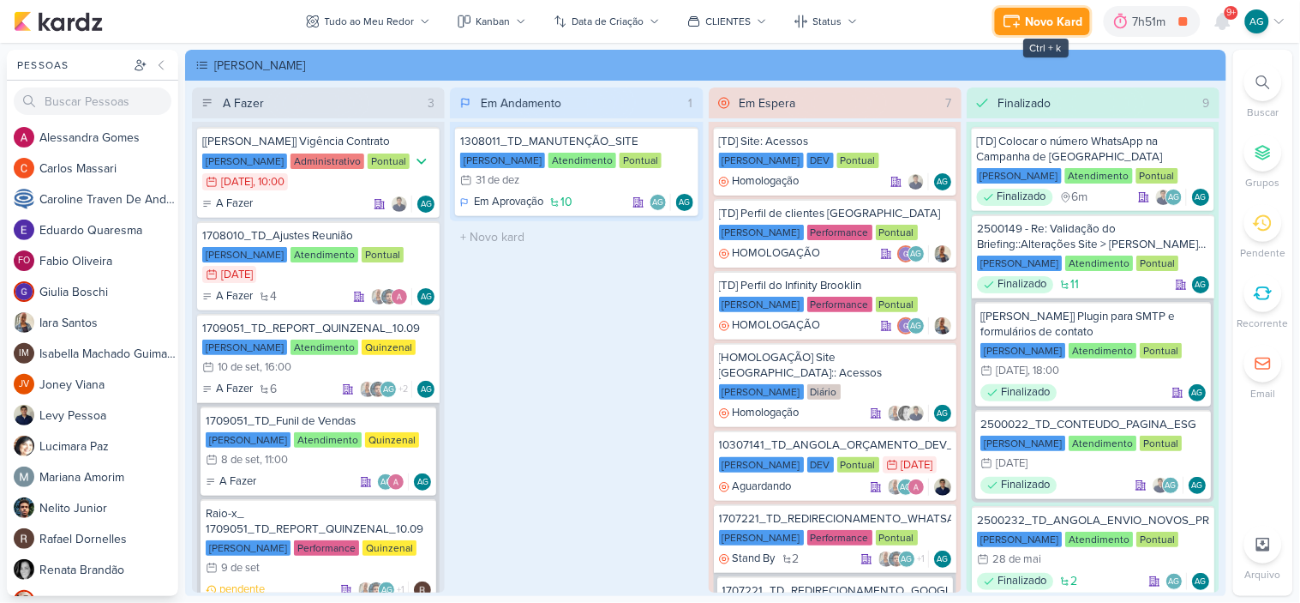
click at [1044, 24] on div "Novo Kard" at bounding box center [1054, 22] width 57 height 18
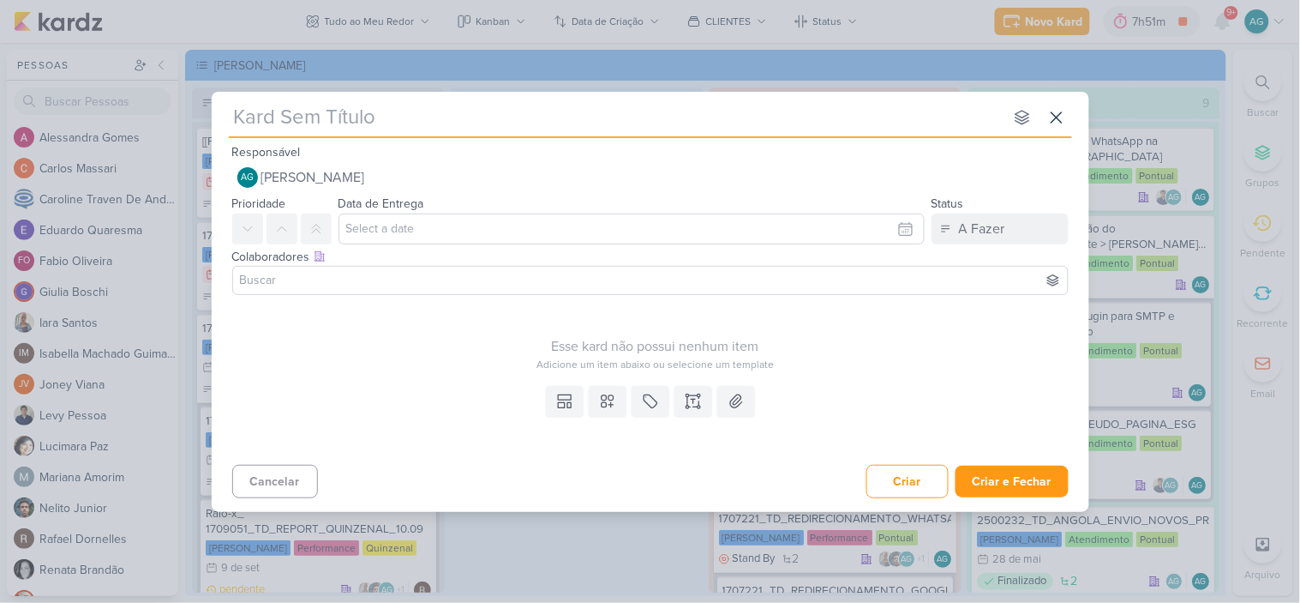
type input "15309031_CURY|BETINA_AJUSTE_LP"
type input "15309031_CURY|BETINA_AJUSTE_LP_"
type input "15309031_CURY|BETINA_AJUSTE_LP_v"
type input "15309031_CURY|BETINA_AJUSTE_LP_v.2"
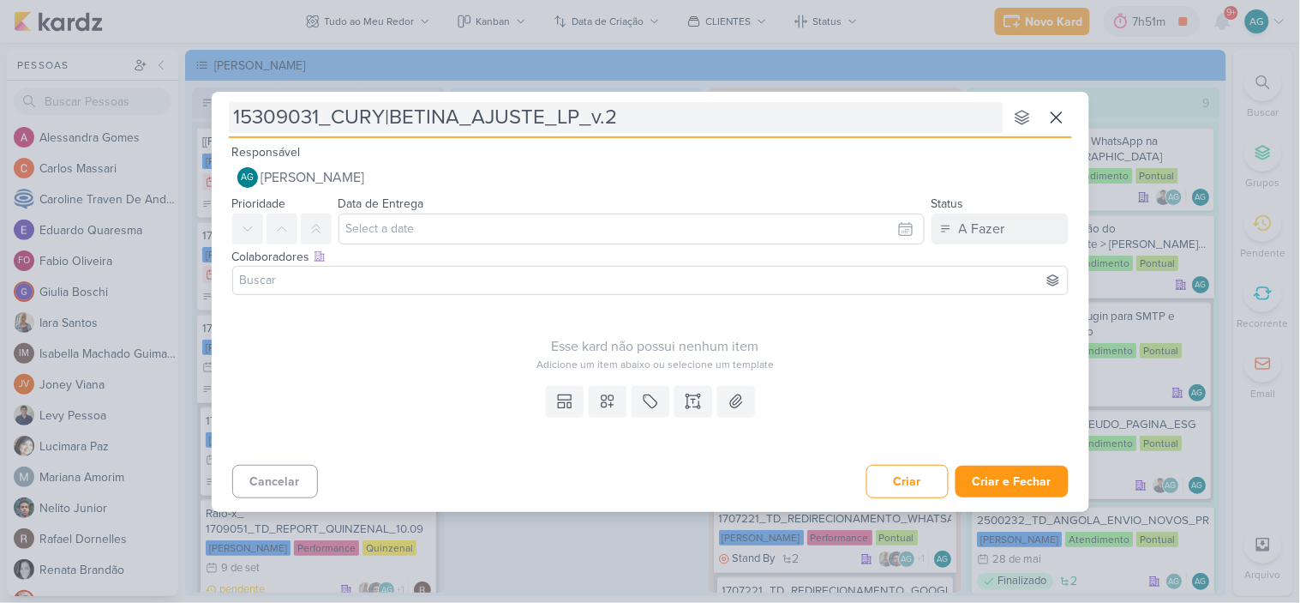
click at [598, 121] on input "15309031_CURY|BETINA_AJUSTE_LP_v.2" at bounding box center [616, 117] width 775 height 31
type input "15309031_CURY|BETINA_AJUSTE_LP_V.2"
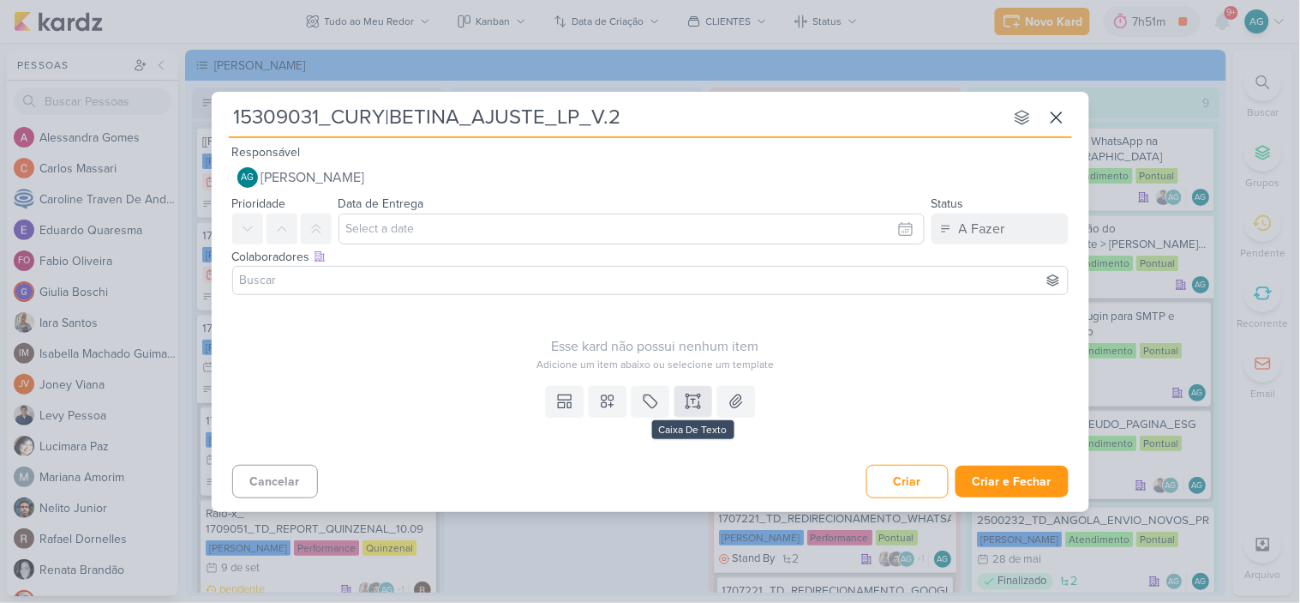
type input "15309031_CURY|BETINA_AJUSTE_LP_V.2"
click at [687, 401] on icon at bounding box center [693, 401] width 17 height 17
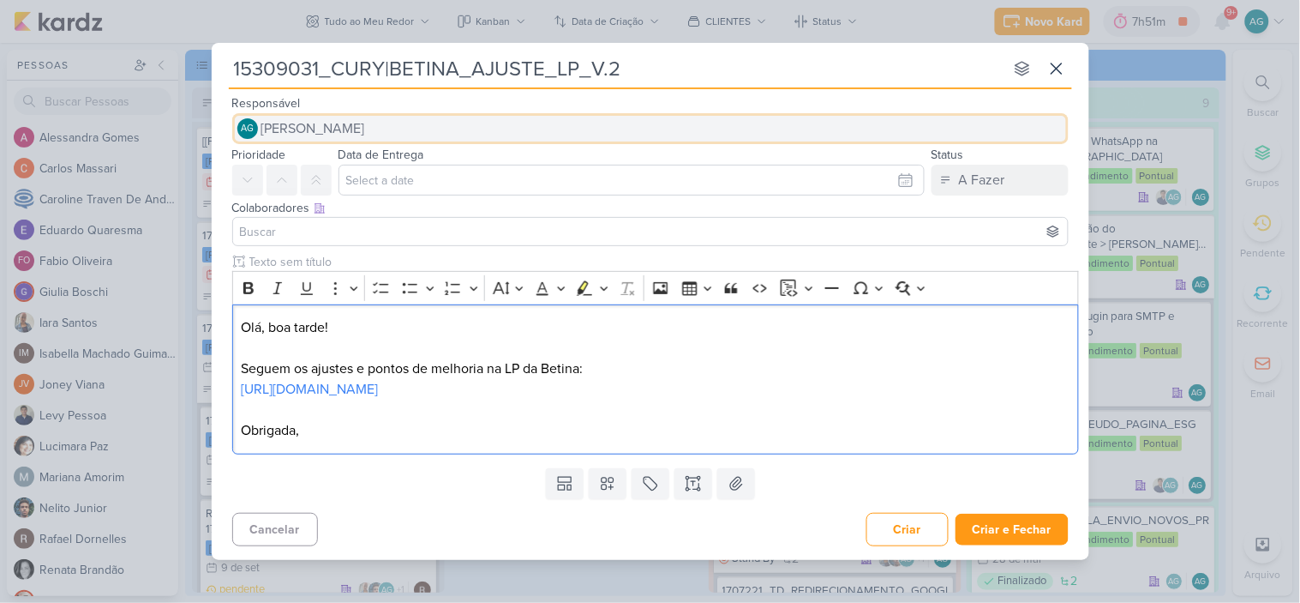
click at [476, 118] on button "AG Aline Gimenez Graciano" at bounding box center [650, 128] width 837 height 31
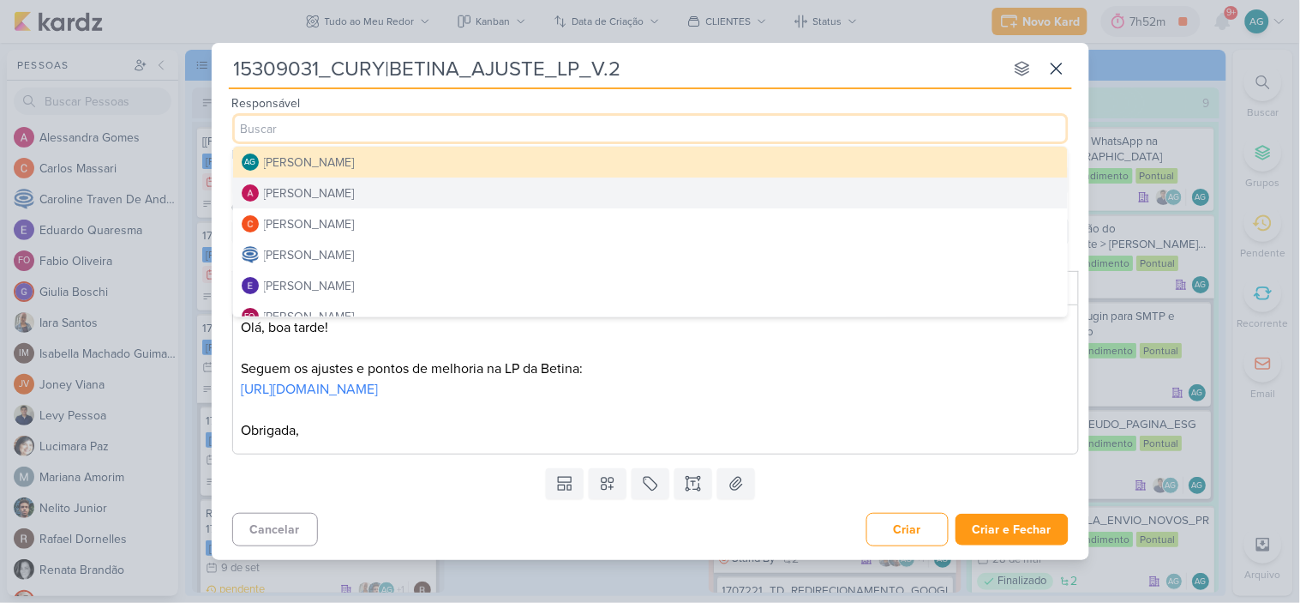
click at [381, 186] on button "[PERSON_NAME]" at bounding box center [650, 192] width 835 height 31
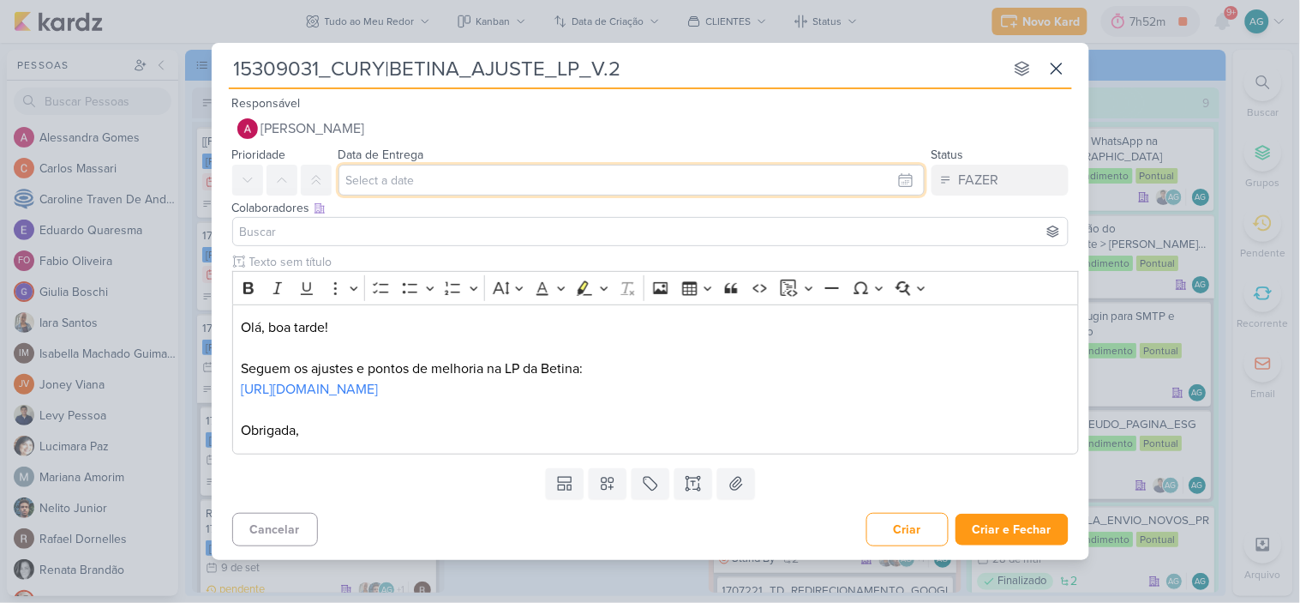
click at [399, 182] on input "text" at bounding box center [632, 180] width 586 height 31
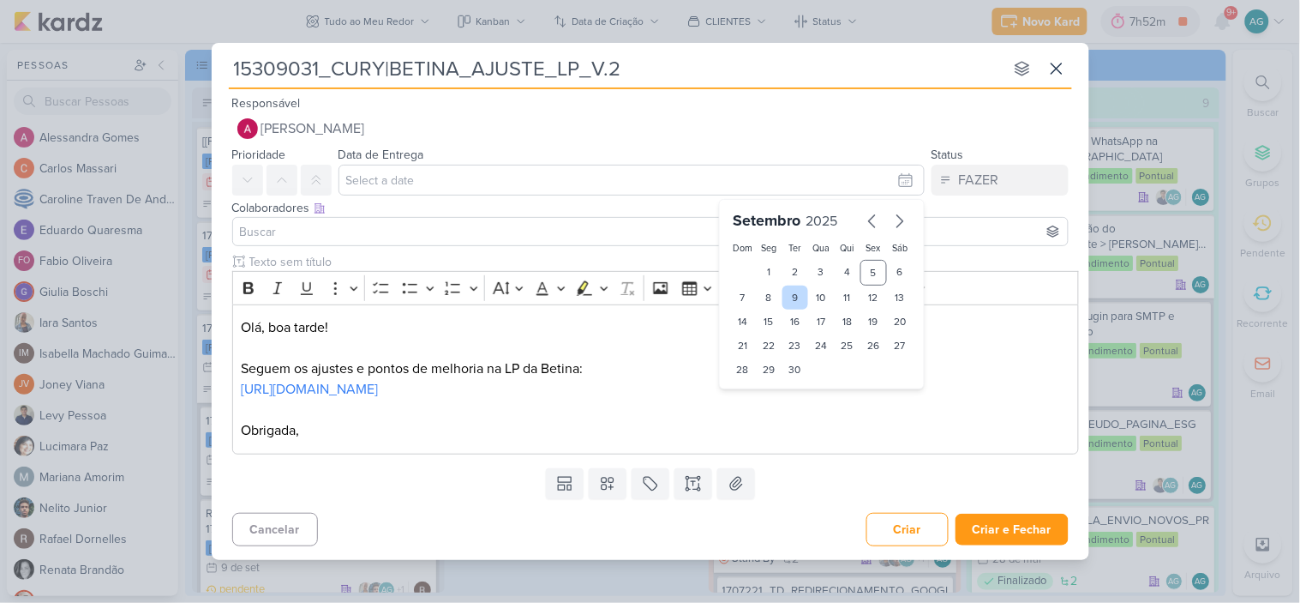
click at [790, 297] on div "9" at bounding box center [796, 297] width 27 height 24
type input "9 de setembro de 2025 às 23:59"
click at [475, 238] on input at bounding box center [651, 231] width 828 height 21
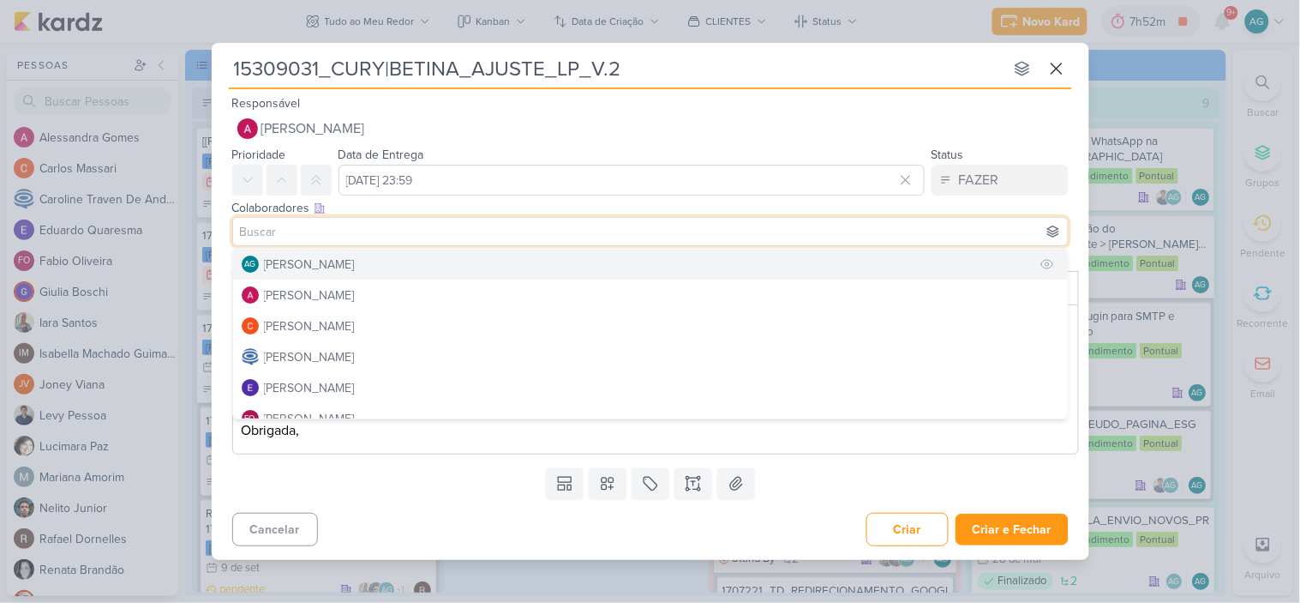
click at [426, 253] on button "AG Aline Gimenez Graciano" at bounding box center [650, 264] width 835 height 31
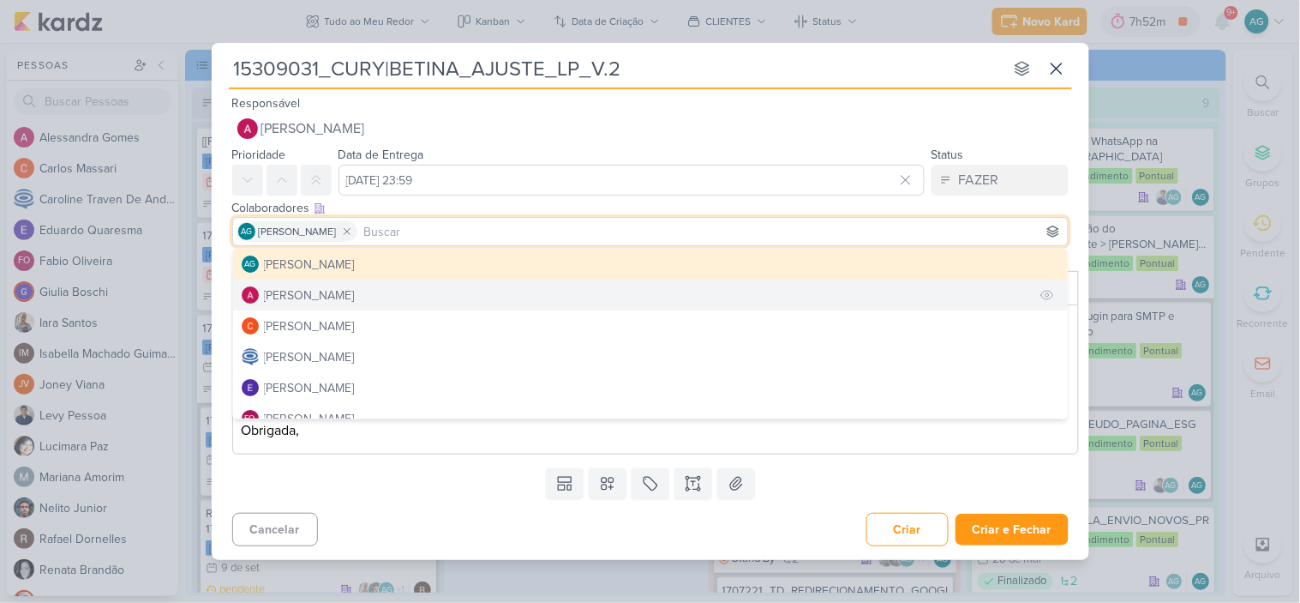
click at [396, 292] on button "[PERSON_NAME]" at bounding box center [650, 294] width 835 height 31
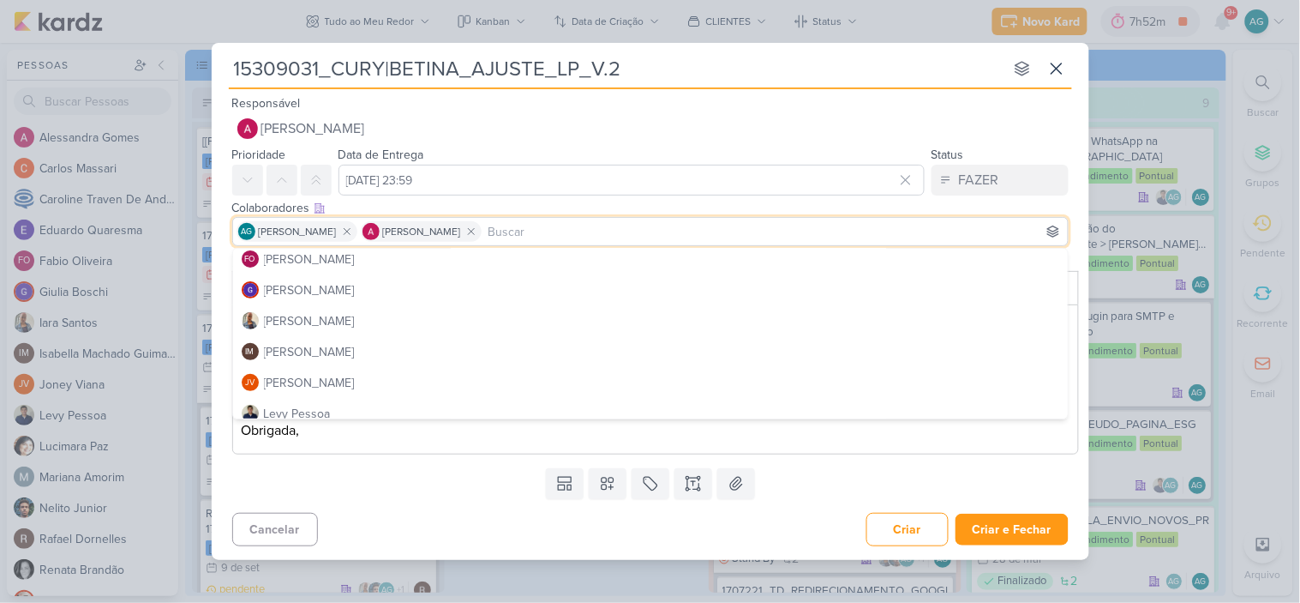
scroll to position [190, 0]
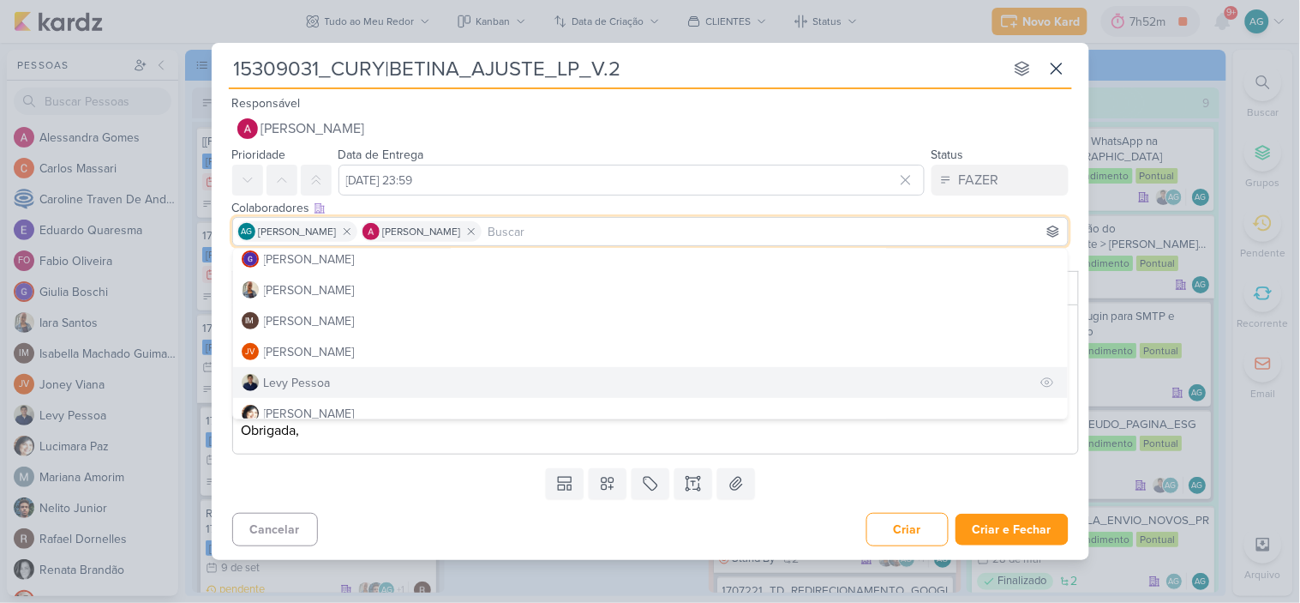
click at [332, 381] on button "Levy Pessoa" at bounding box center [650, 382] width 835 height 31
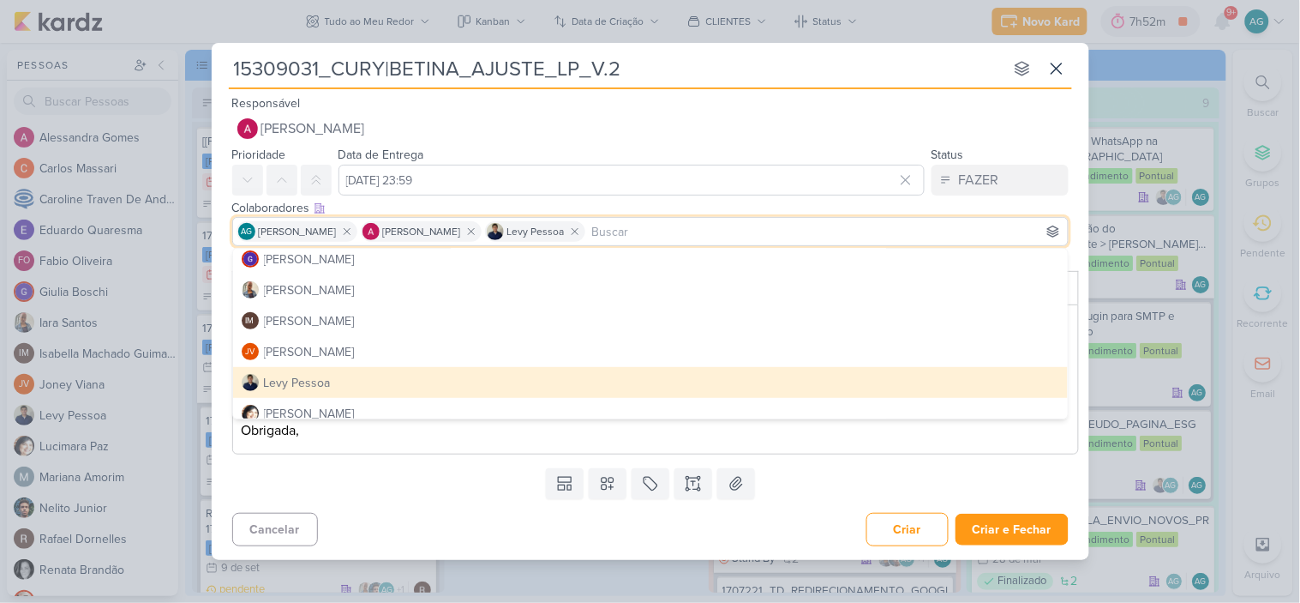
click at [397, 528] on div "Cancelar Criar Criar e Fechar Ctrl + Enter" at bounding box center [651, 528] width 878 height 44
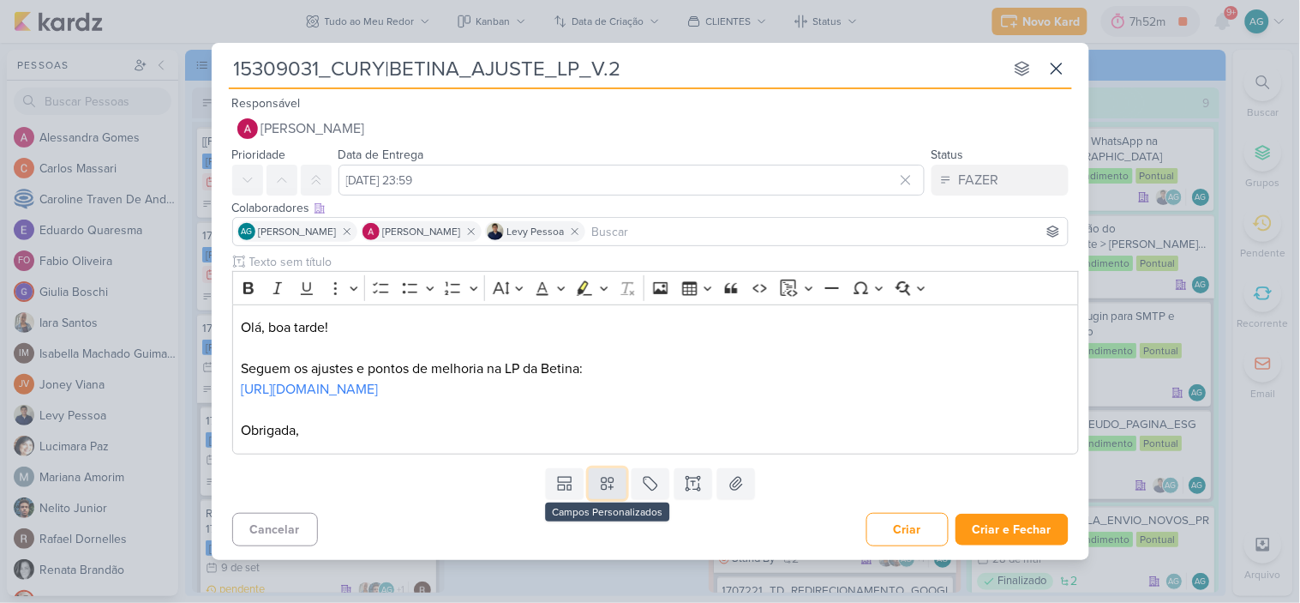
click at [610, 481] on icon at bounding box center [607, 483] width 17 height 17
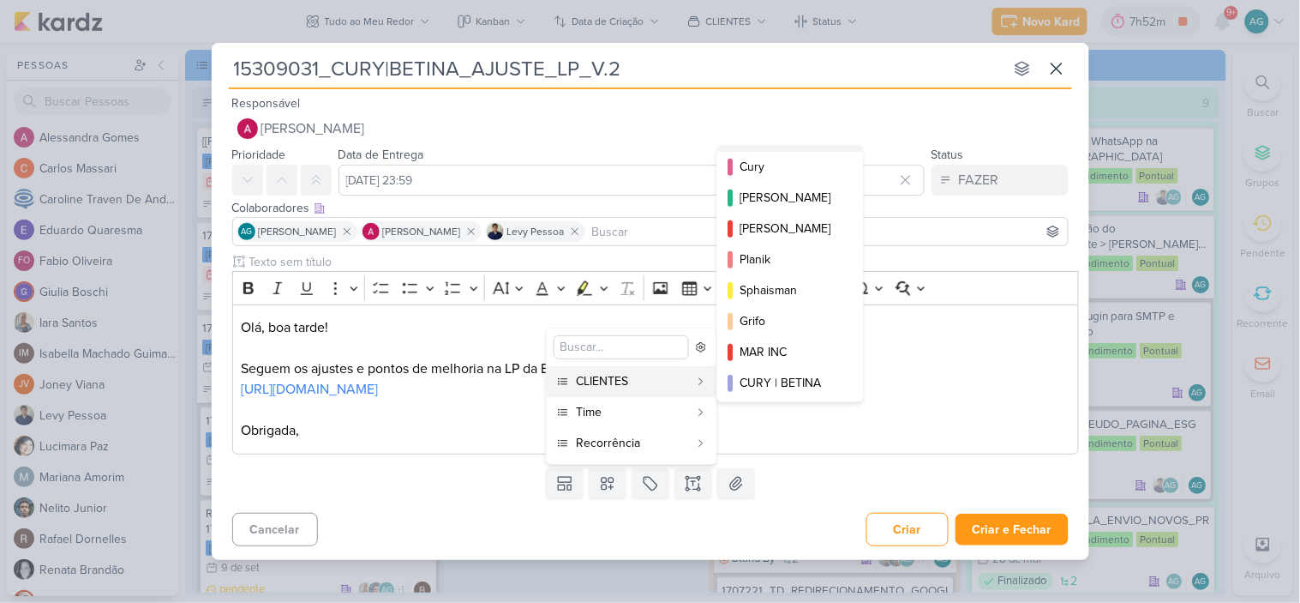
scroll to position [249, 0]
click at [786, 375] on div "CURY | BETINA" at bounding box center [791, 380] width 103 height 18
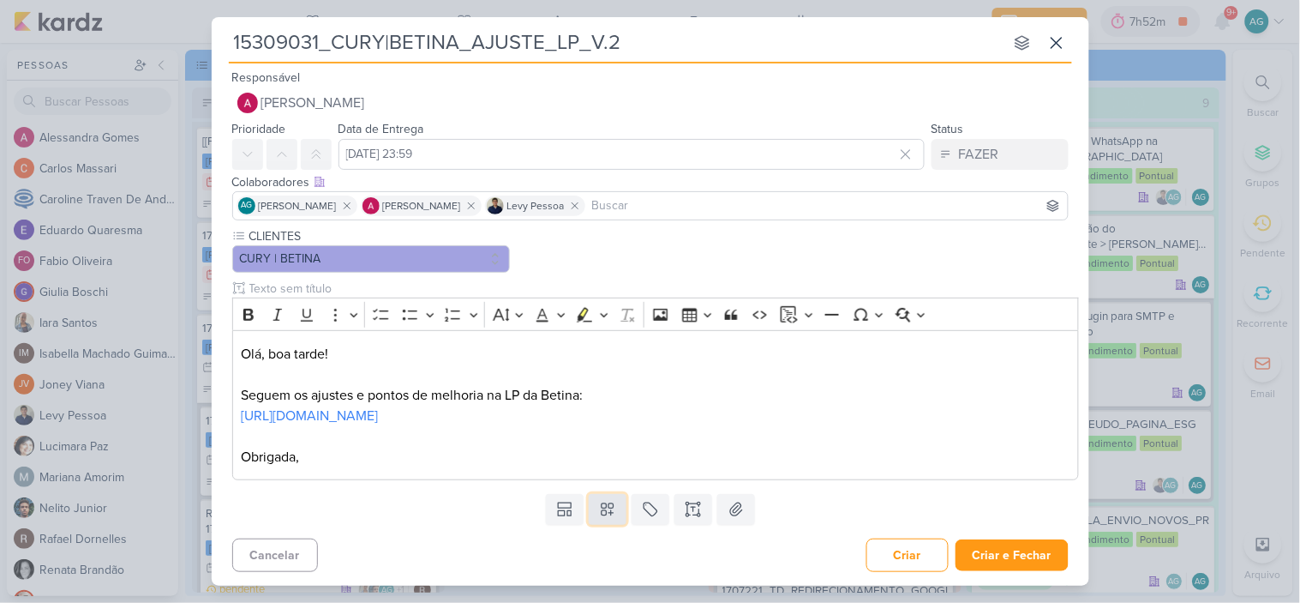
click at [610, 507] on icon at bounding box center [607, 509] width 17 height 17
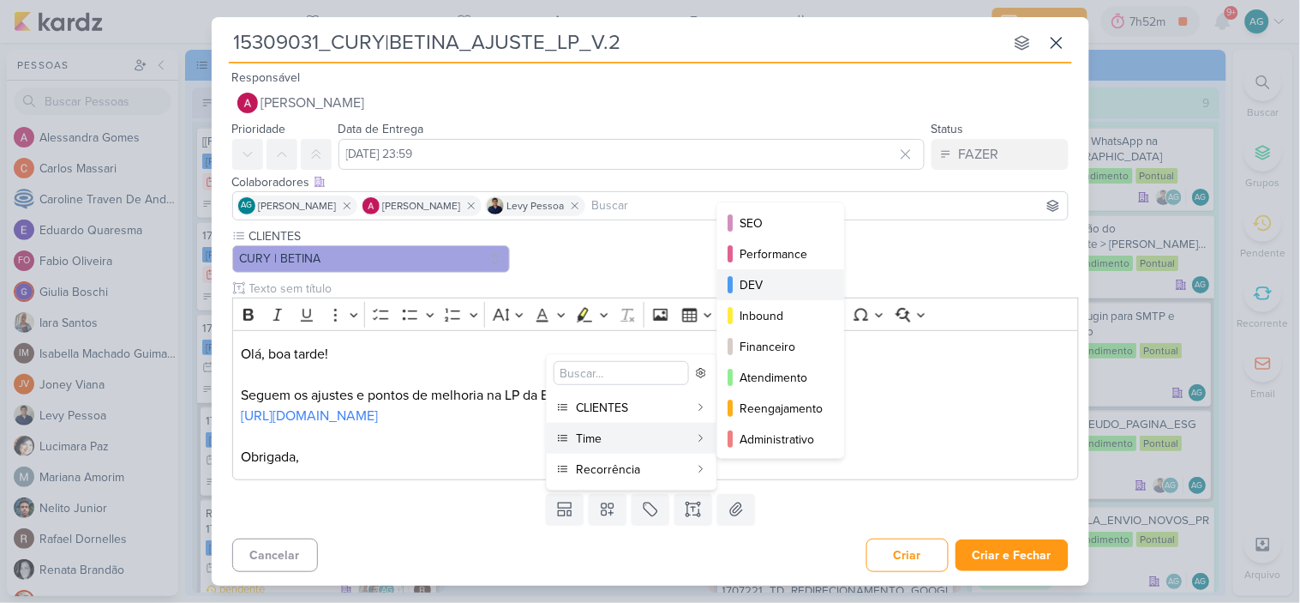
click at [767, 293] on div "DEV" at bounding box center [782, 285] width 84 height 18
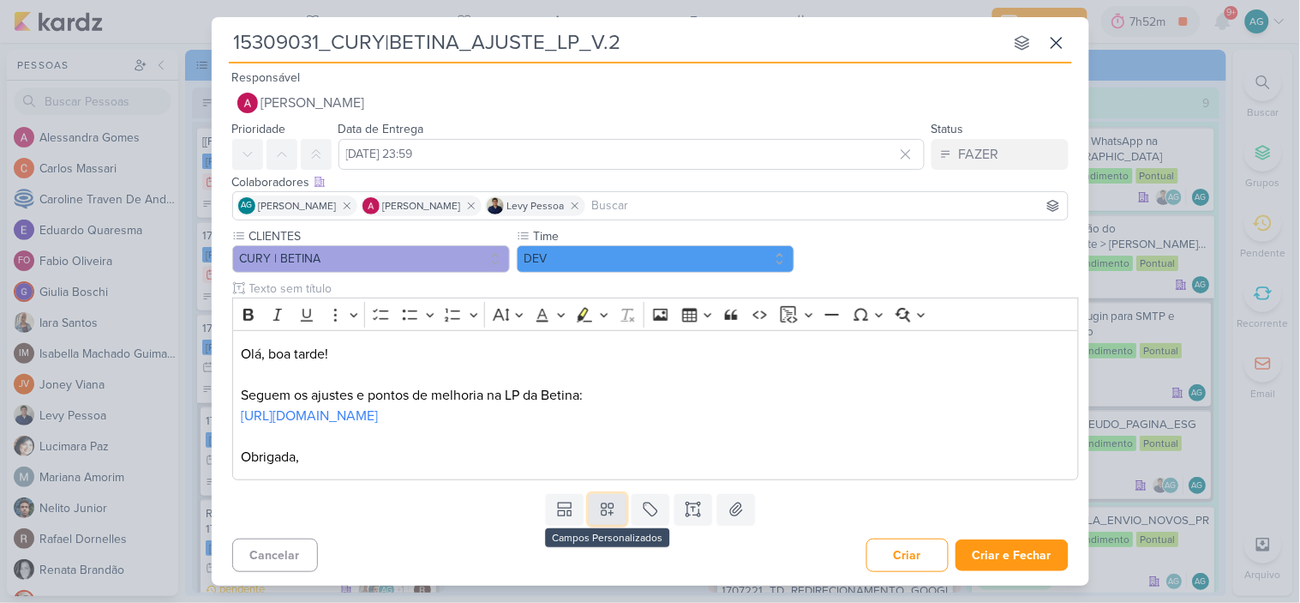
click at [615, 514] on button at bounding box center [608, 509] width 38 height 31
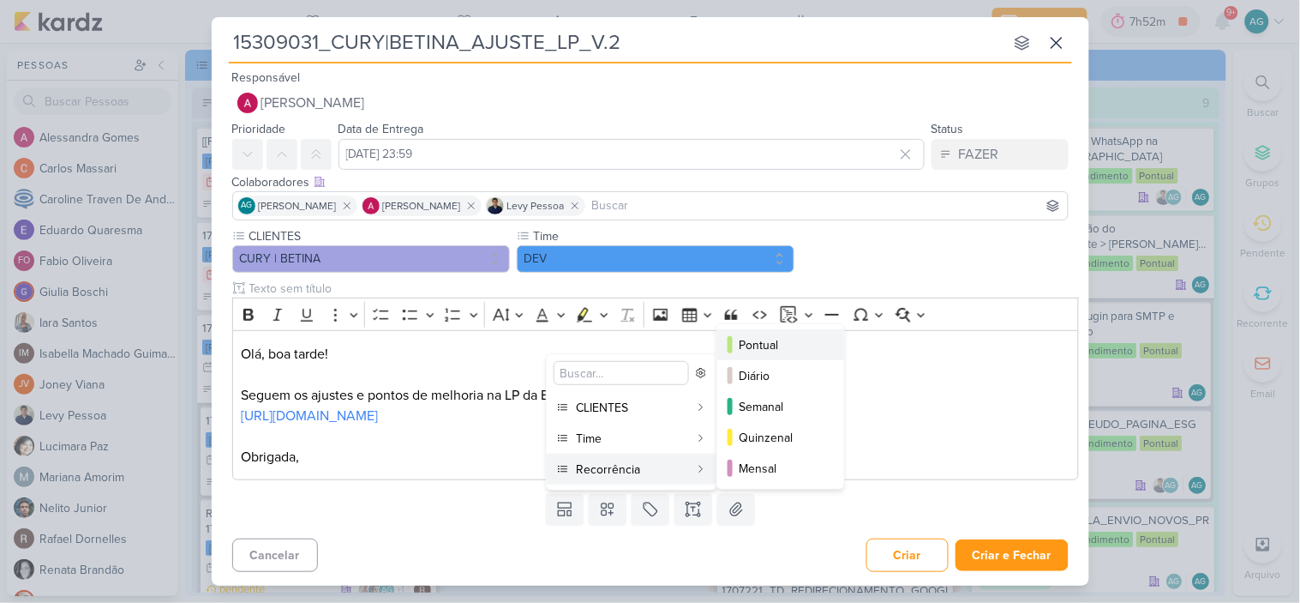
click at [782, 346] on div "Pontual" at bounding box center [782, 345] width 84 height 18
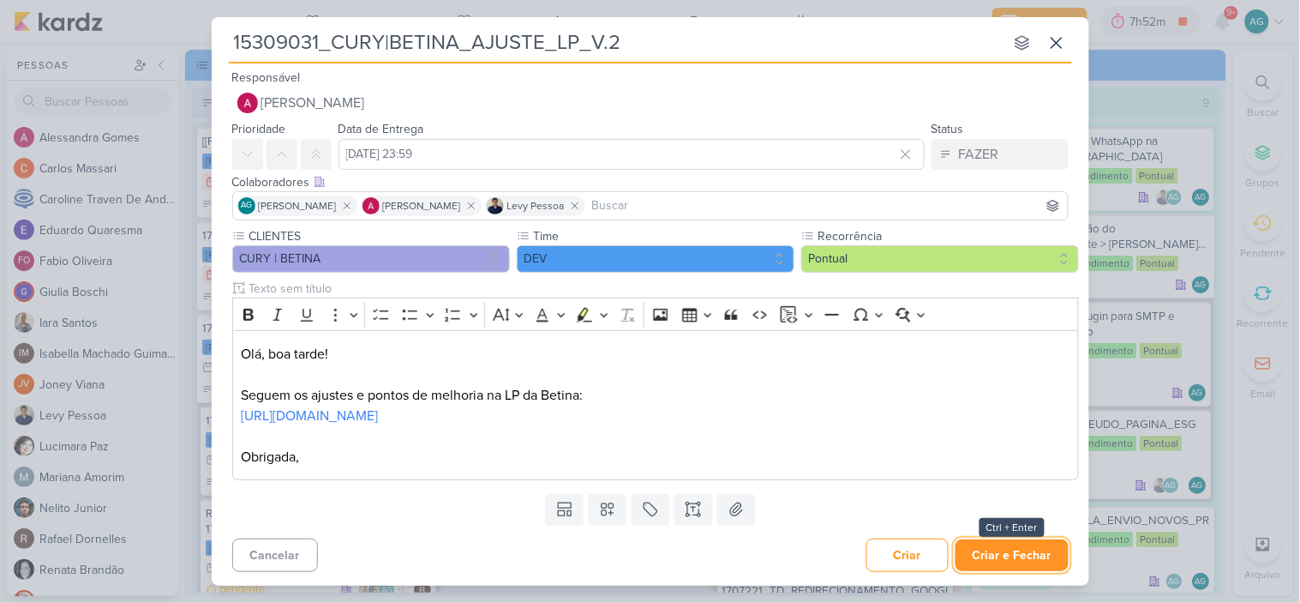
click at [1003, 550] on button "Criar e Fechar" at bounding box center [1012, 555] width 113 height 32
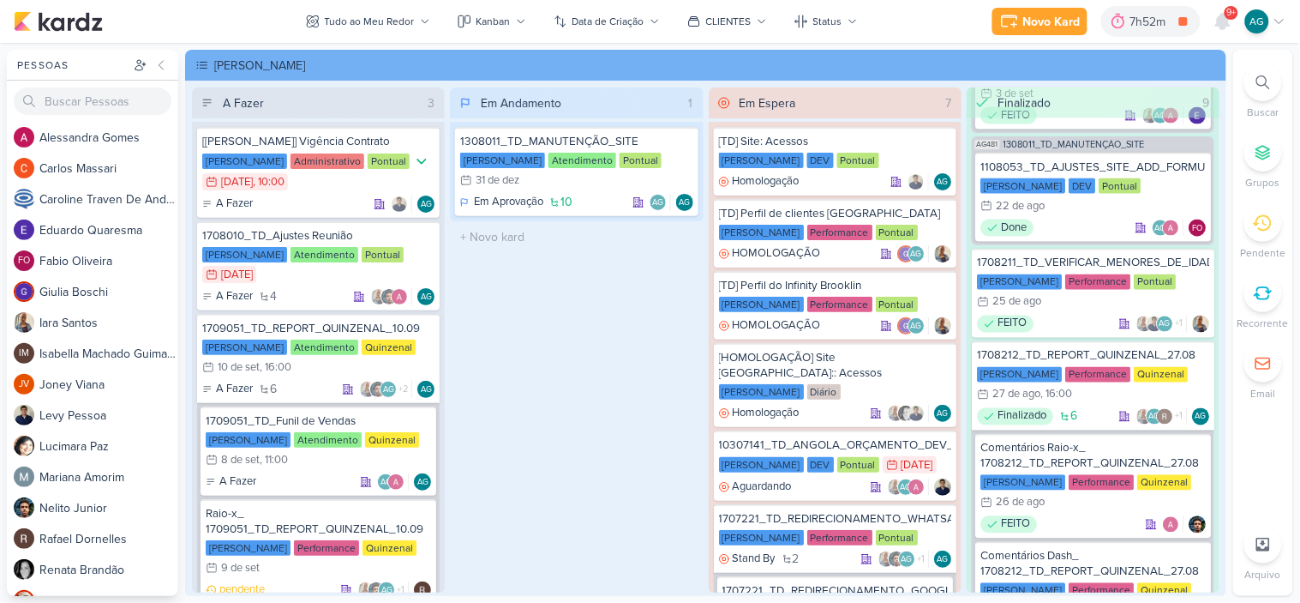
scroll to position [1048, 0]
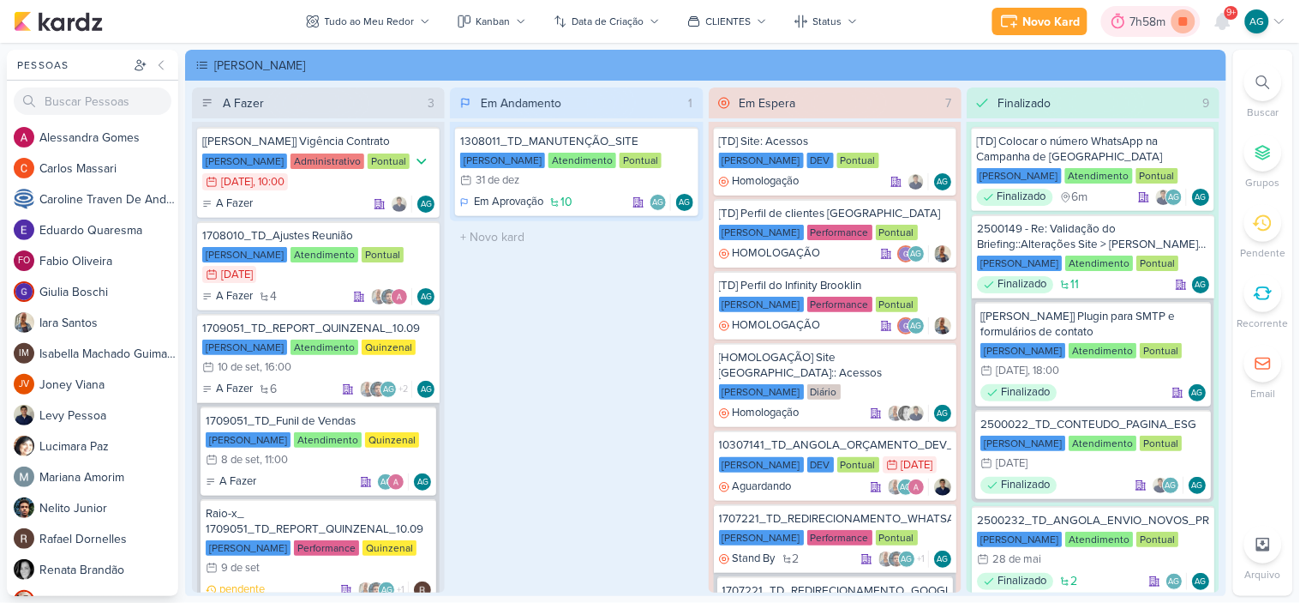
click at [1183, 23] on icon at bounding box center [1184, 21] width 9 height 9
